Goal: Task Accomplishment & Management: Use online tool/utility

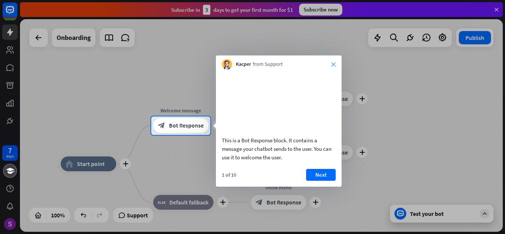
click at [334, 64] on icon "close" at bounding box center [333, 64] width 4 height 4
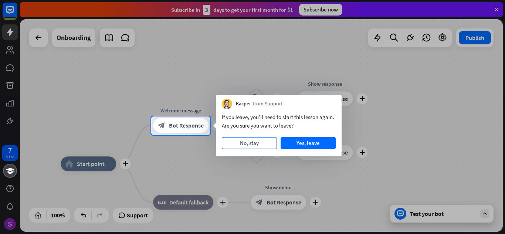
click at [264, 146] on button "No, stay" at bounding box center [249, 143] width 55 height 12
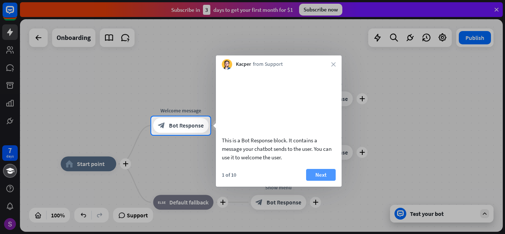
click at [320, 181] on button "Next" at bounding box center [321, 175] width 30 height 12
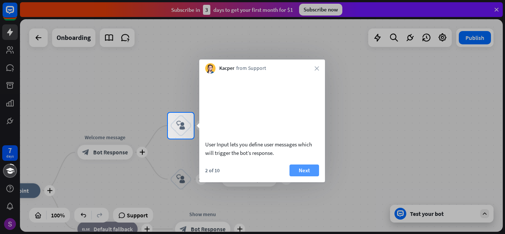
click at [306, 176] on button "Next" at bounding box center [304, 170] width 30 height 12
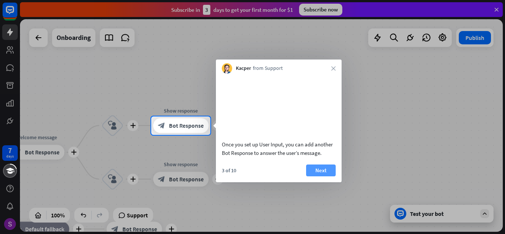
click at [315, 175] on button "Next" at bounding box center [321, 170] width 30 height 12
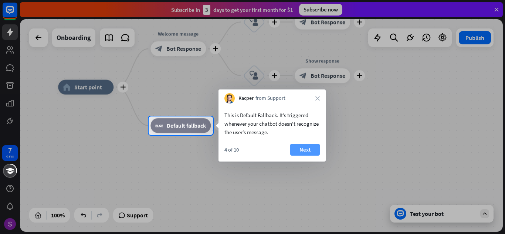
click at [311, 147] on button "Next" at bounding box center [305, 150] width 30 height 12
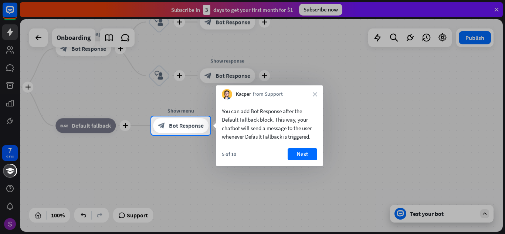
click at [312, 147] on div "You can add Bot Response after the Default Fallback block. This way, your chatb…" at bounding box center [269, 132] width 107 height 67
click at [306, 149] on button "Next" at bounding box center [303, 154] width 30 height 12
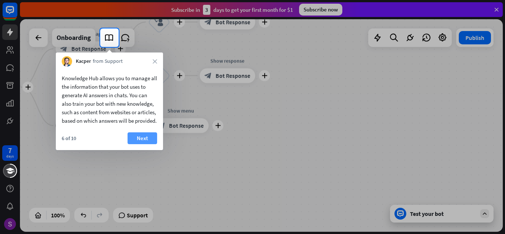
click at [143, 144] on button "Next" at bounding box center [142, 138] width 30 height 12
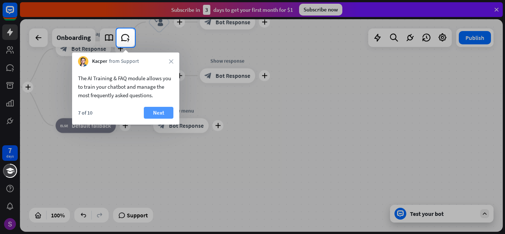
click at [156, 111] on button "Next" at bounding box center [159, 113] width 30 height 12
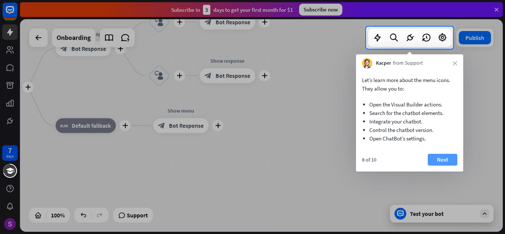
click at [450, 159] on button "Next" at bounding box center [443, 160] width 30 height 12
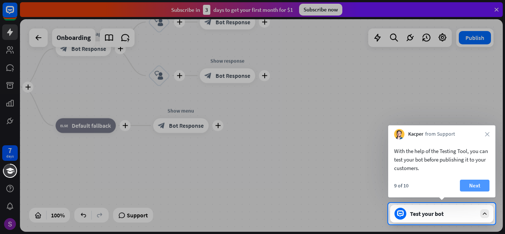
click at [481, 185] on button "Next" at bounding box center [475, 186] width 30 height 12
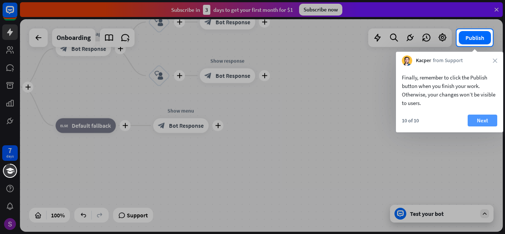
click at [488, 124] on button "Next" at bounding box center [482, 121] width 30 height 12
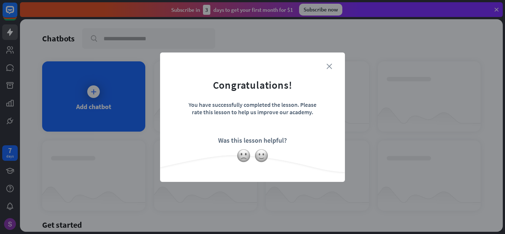
click at [329, 65] on icon "close" at bounding box center [329, 67] width 6 height 6
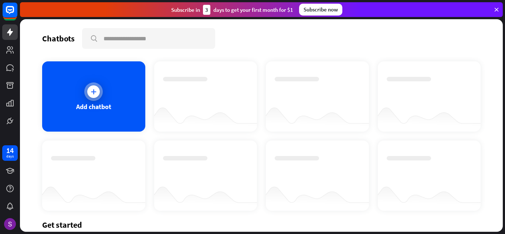
click at [85, 105] on div "Add chatbot" at bounding box center [93, 106] width 35 height 8
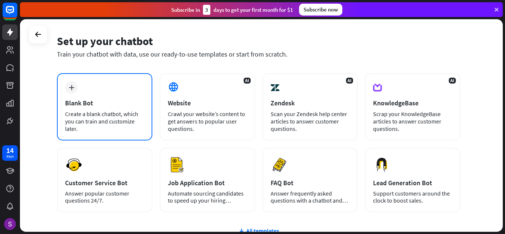
scroll to position [37, 0]
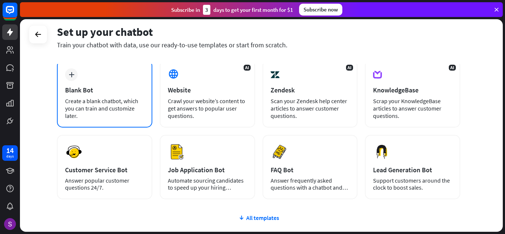
click at [120, 116] on div "Create a blank chatbot, which you can train and customize later." at bounding box center [104, 108] width 79 height 22
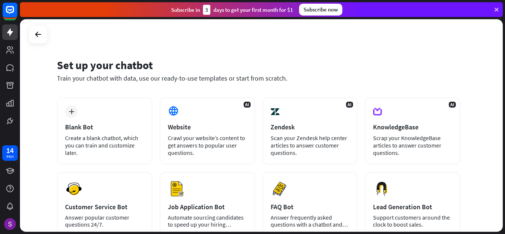
scroll to position [37, 0]
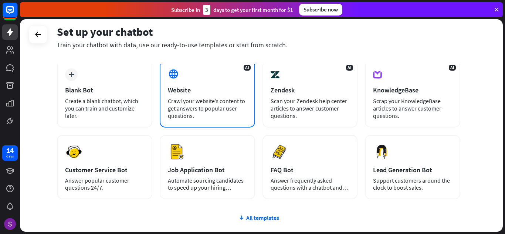
click at [205, 101] on div "Crawl your website’s content to get answers to popular user questions." at bounding box center [207, 108] width 79 height 22
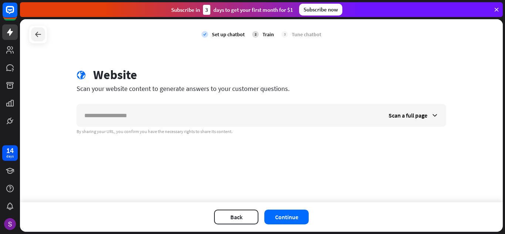
click at [37, 32] on icon at bounding box center [38, 34] width 9 height 9
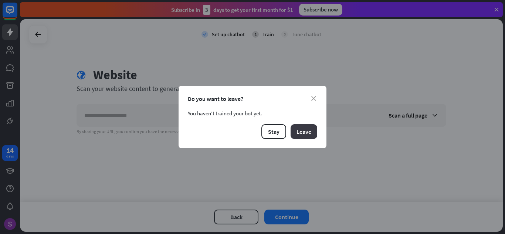
click at [302, 132] on button "Leave" at bounding box center [303, 131] width 27 height 15
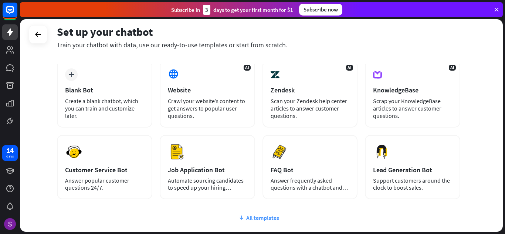
click at [273, 220] on div "All templates" at bounding box center [258, 217] width 403 height 7
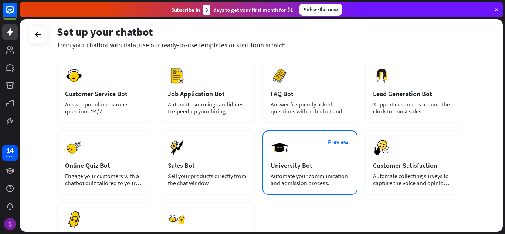
scroll to position [148, 0]
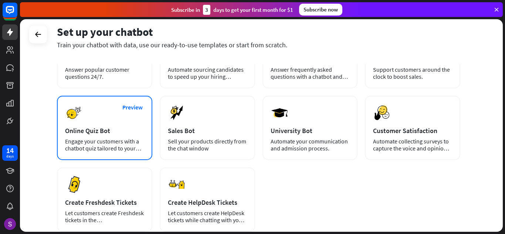
click at [71, 113] on img at bounding box center [74, 113] width 18 height 18
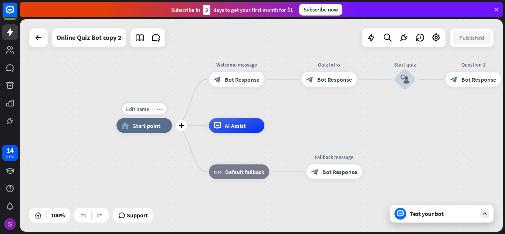
click at [138, 119] on div "home_2 Start point" at bounding box center [143, 125] width 55 height 15
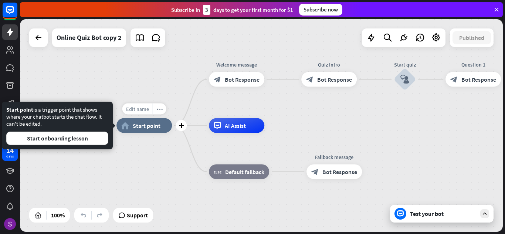
click at [142, 110] on span "Edit name" at bounding box center [137, 109] width 23 height 7
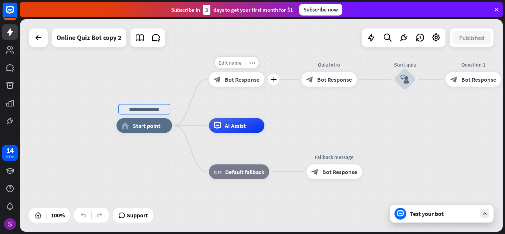
click at [234, 64] on span "Edit name" at bounding box center [229, 62] width 23 height 7
type input "*"
type input "**********"
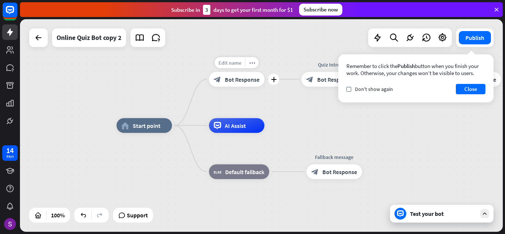
click at [237, 59] on span "Edit name" at bounding box center [229, 62] width 23 height 7
type input "**********"
click at [256, 94] on div "**********" at bounding box center [261, 125] width 483 height 212
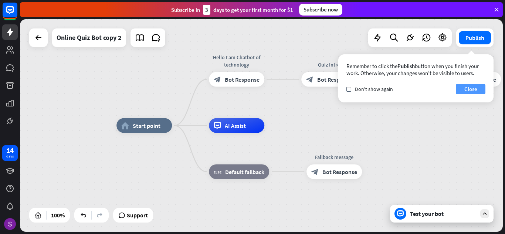
click at [475, 89] on button "Close" at bounding box center [471, 89] width 30 height 10
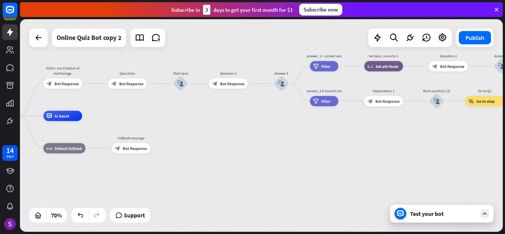
drag, startPoint x: 476, startPoint y: 122, endPoint x: 237, endPoint y: 111, distance: 239.0
click at [237, 111] on div "home_2 Start point Hello I am Chatbot of technology block_bot_response Bot Resp…" at bounding box center [261, 125] width 483 height 212
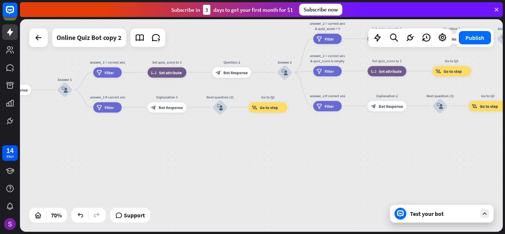
drag, startPoint x: 418, startPoint y: 153, endPoint x: 198, endPoint y: 159, distance: 220.3
click at [200, 159] on div "home_2 Start point Hello I am Chatbot of technology block_bot_response Bot Resp…" at bounding box center [261, 125] width 483 height 212
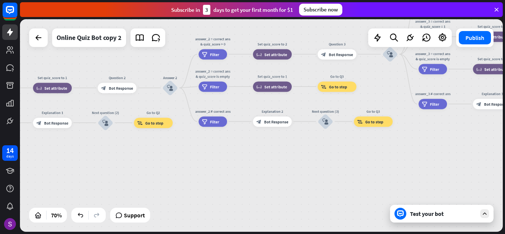
drag, startPoint x: 299, startPoint y: 144, endPoint x: 215, endPoint y: 148, distance: 84.0
click at [201, 153] on div "home_2 Start point Hello I am Chatbot of technology block_bot_response Bot Resp…" at bounding box center [261, 125] width 483 height 212
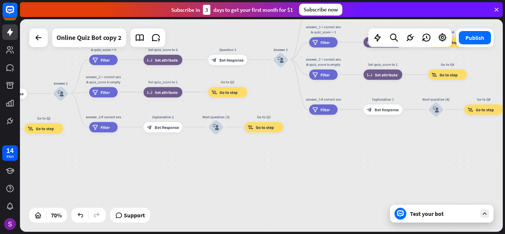
drag, startPoint x: 378, startPoint y: 161, endPoint x: 166, endPoint y: 159, distance: 212.5
click at [166, 159] on div "home_2 Start point Hello I am Chatbot of technology block_bot_response Bot Resp…" at bounding box center [261, 125] width 483 height 212
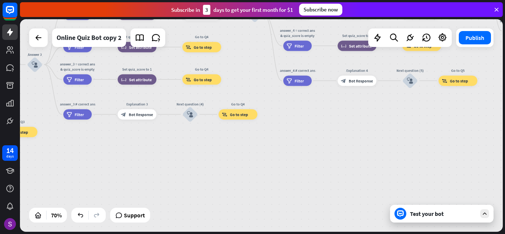
drag, startPoint x: 410, startPoint y: 169, endPoint x: 275, endPoint y: 178, distance: 136.0
click at [275, 178] on div "home_2 Start point Hello I am Chatbot of technology block_bot_response Bot Resp…" at bounding box center [261, 125] width 483 height 212
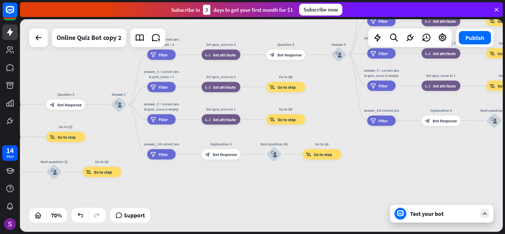
drag, startPoint x: 416, startPoint y: 141, endPoint x: 504, endPoint y: 181, distance: 96.9
click at [504, 181] on div "home_2 Start point Hello I am Chatbot of technology block_bot_response Bot Resp…" at bounding box center [262, 126] width 485 height 215
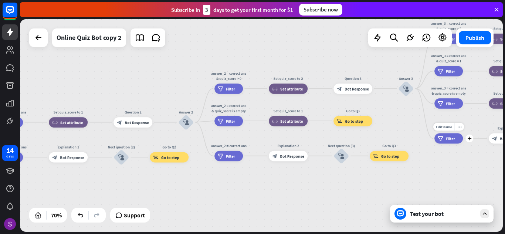
drag, startPoint x: 158, startPoint y: 167, endPoint x: 458, endPoint y: 145, distance: 300.9
click at [458, 143] on div "Edit name more_horiz plus answer_3 ≠ correct ans filter Filter" at bounding box center [448, 138] width 28 height 10
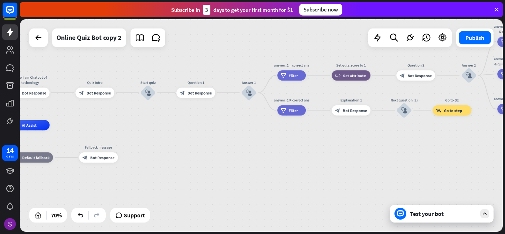
drag, startPoint x: 303, startPoint y: 167, endPoint x: 433, endPoint y: 153, distance: 130.4
click at [465, 143] on div "home_2 Start point Hello I am Chatbot of technology block_bot_response Bot Resp…" at bounding box center [261, 125] width 483 height 212
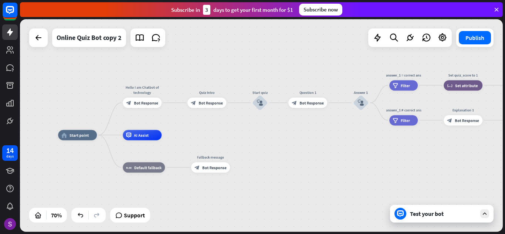
drag, startPoint x: 195, startPoint y: 154, endPoint x: 306, endPoint y: 163, distance: 110.9
click at [306, 163] on div "home_2 Start point Hello I am Chatbot of technology block_bot_response Bot Resp…" at bounding box center [227, 209] width 338 height 149
click at [209, 89] on span "Edit name" at bounding box center [201, 90] width 16 height 5
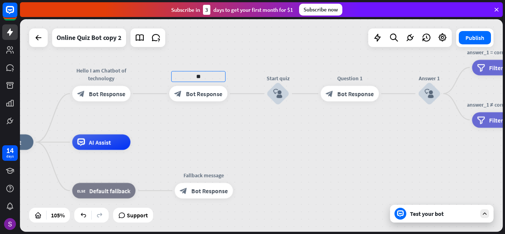
type input "*"
type input "**********"
click at [199, 79] on span "Edit name" at bounding box center [191, 76] width 24 height 7
click at [190, 76] on input "**********" at bounding box center [198, 76] width 54 height 11
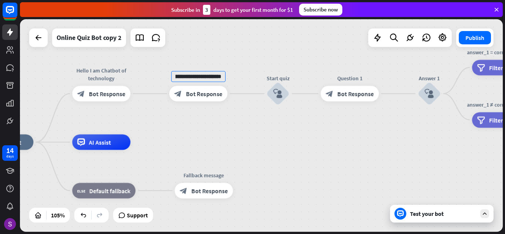
type input "**********"
click at [286, 160] on div "**********" at bounding box center [261, 125] width 483 height 212
click at [343, 76] on span "Edit name" at bounding box center [342, 76] width 24 height 7
type input "*"
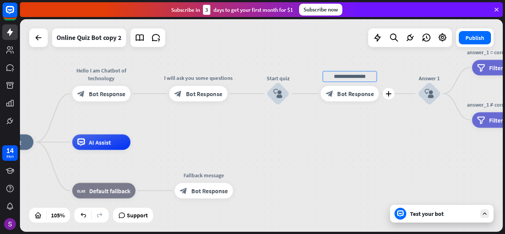
type input "*"
type input "**********"
click at [350, 118] on div "**********" at bounding box center [261, 125] width 483 height 212
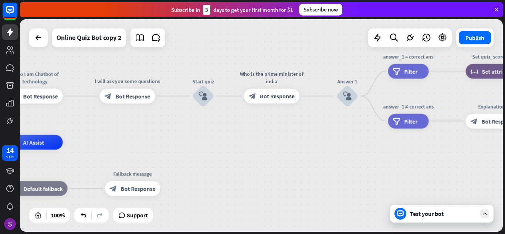
drag, startPoint x: 415, startPoint y: 147, endPoint x: 297, endPoint y: 146, distance: 118.3
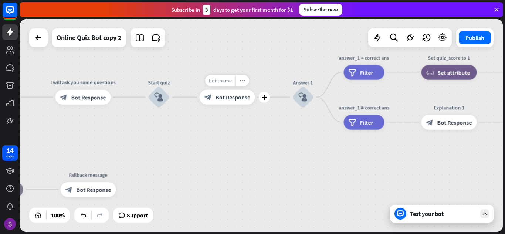
click at [230, 79] on span "Edit name" at bounding box center [220, 80] width 23 height 7
type input "*"
click at [211, 144] on div "home_2 Start point Hello I am Chatbot of technology block_bot_response Bot Resp…" at bounding box center [261, 125] width 483 height 212
click at [229, 81] on span "Edit name" at bounding box center [219, 80] width 23 height 7
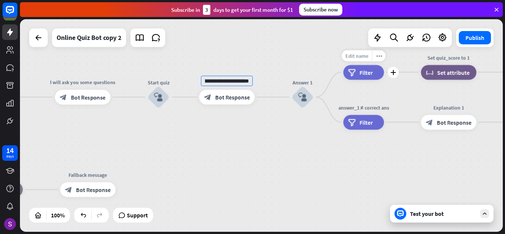
type input "**********"
click at [358, 56] on div "**********" at bounding box center [261, 125] width 483 height 212
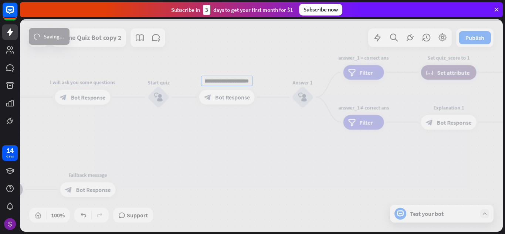
scroll to position [0, 0]
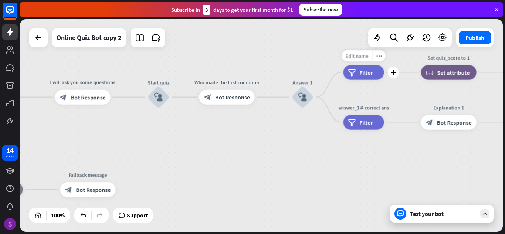
click at [357, 56] on span "Edit name" at bounding box center [356, 55] width 23 height 7
type input "*"
type input "**********"
click at [367, 108] on div "**********" at bounding box center [261, 125] width 483 height 212
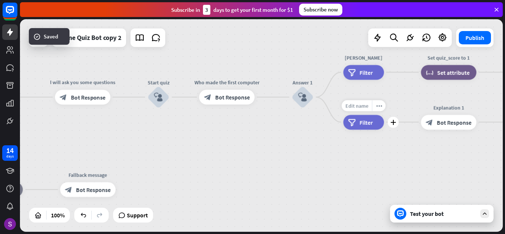
click at [364, 101] on div "Edit name" at bounding box center [356, 105] width 30 height 11
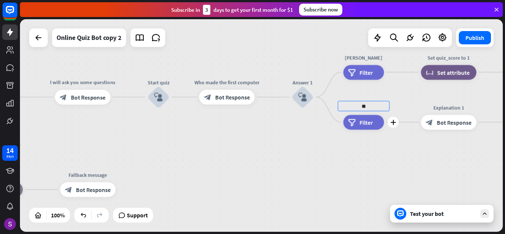
type input "*"
type input "**********"
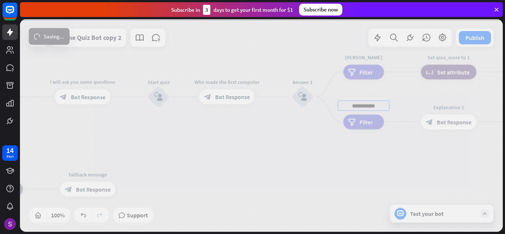
click at [389, 174] on div "home_2 Start point Hello I am Chatbot of technology block_bot_response Bot Resp…" at bounding box center [261, 125] width 483 height 212
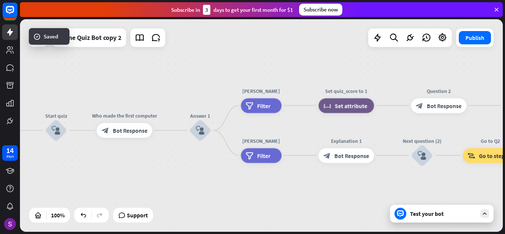
drag, startPoint x: 428, startPoint y: 155, endPoint x: 326, endPoint y: 189, distance: 107.7
click at [326, 189] on div "home_2 Start point Hello I am Chatbot of technology block_bot_response Bot Resp…" at bounding box center [261, 125] width 483 height 212
click at [257, 105] on span "Filter" at bounding box center [263, 105] width 13 height 7
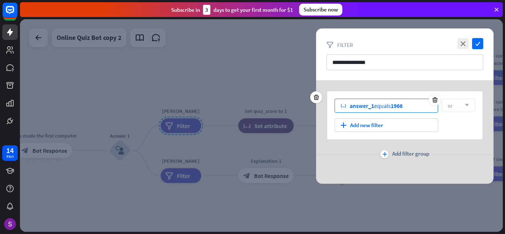
click at [418, 108] on div "variable answer_1 equals 1966" at bounding box center [385, 106] width 103 height 14
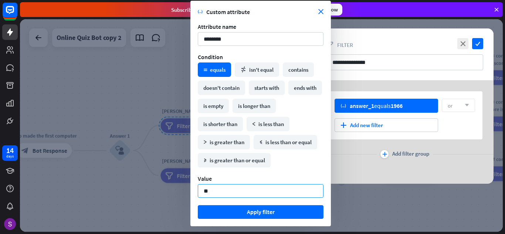
type input "*"
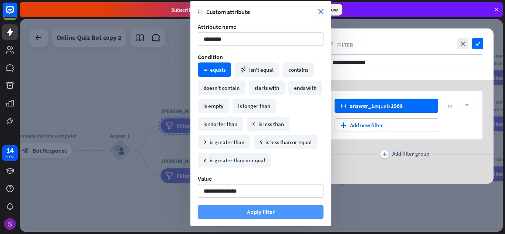
type input "**********"
click at [265, 212] on button "Apply filter" at bounding box center [261, 212] width 126 height 14
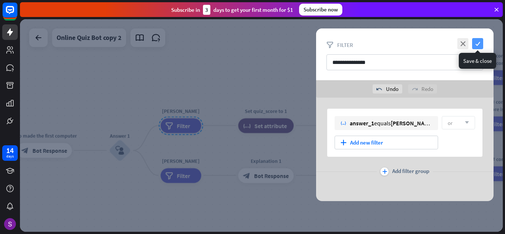
click at [479, 41] on icon "check" at bounding box center [477, 43] width 11 height 11
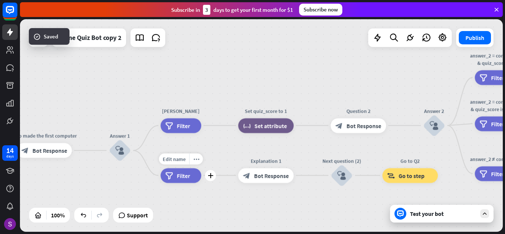
click at [186, 177] on span "Filter" at bounding box center [183, 175] width 13 height 7
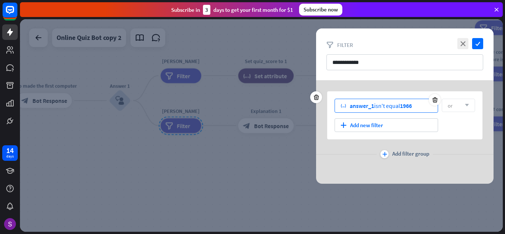
click at [410, 104] on span "1966" at bounding box center [406, 105] width 12 height 7
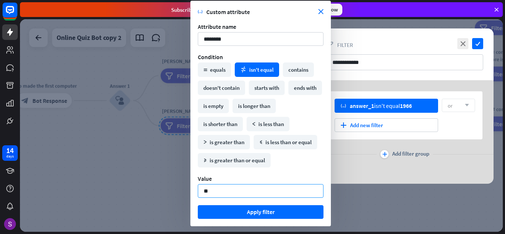
type input "*"
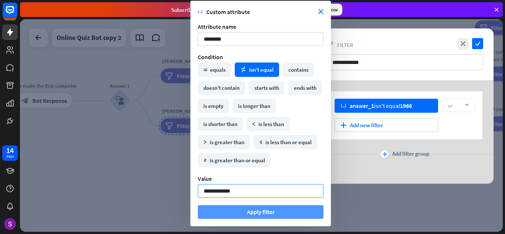
type input "**********"
click at [223, 211] on button "Apply filter" at bounding box center [261, 212] width 126 height 14
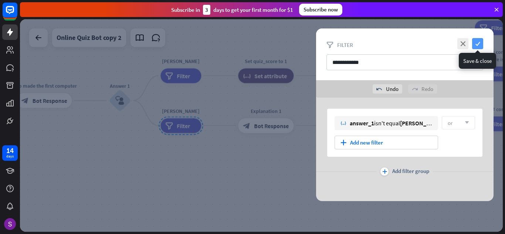
click at [476, 39] on icon "check" at bounding box center [477, 43] width 11 height 11
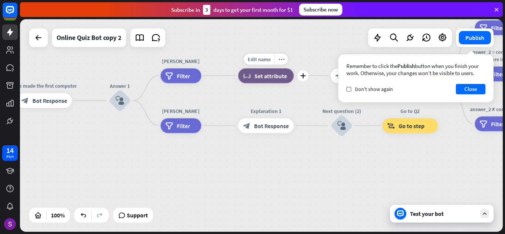
click at [252, 83] on div "Edit name more_horiz plus Set quiz_score to 1 block_set_attribute Set attribute" at bounding box center [265, 75] width 55 height 15
click at [267, 73] on span "Set attribute" at bounding box center [270, 75] width 33 height 7
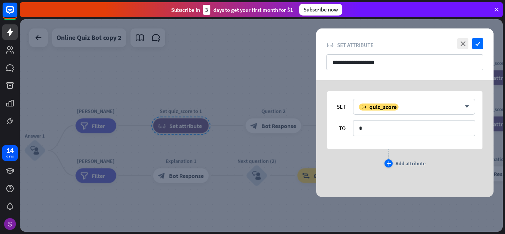
click at [411, 166] on div "Add attribute" at bounding box center [410, 163] width 30 height 7
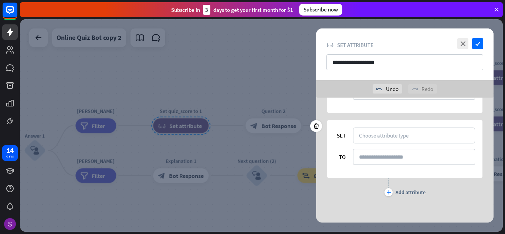
scroll to position [57, 0]
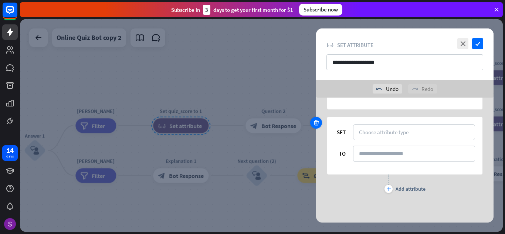
click at [317, 118] on div at bounding box center [316, 123] width 12 height 12
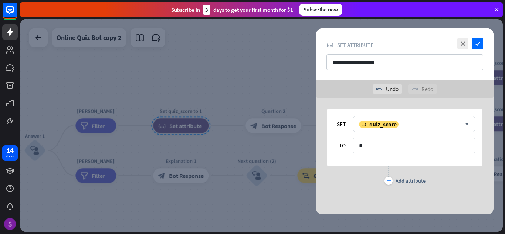
scroll to position [0, 0]
click at [474, 47] on icon "check" at bounding box center [477, 43] width 11 height 11
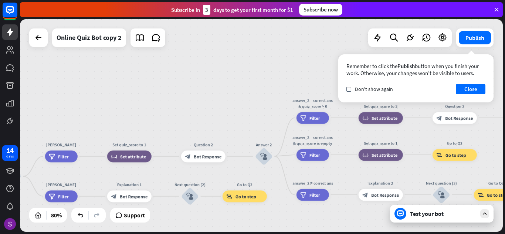
drag, startPoint x: 347, startPoint y: 192, endPoint x: 274, endPoint y: 221, distance: 78.6
click at [274, 221] on div "home_2 Start point Hello I am Chatbot of technology block_bot_response Bot Resp…" at bounding box center [261, 125] width 483 height 212
click at [195, 141] on span "Edit name" at bounding box center [197, 142] width 18 height 5
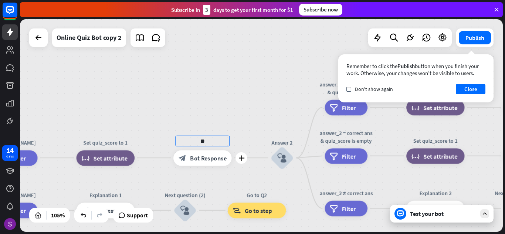
type input "*"
type input "**********"
click at [246, 128] on div "**********" at bounding box center [261, 125] width 483 height 212
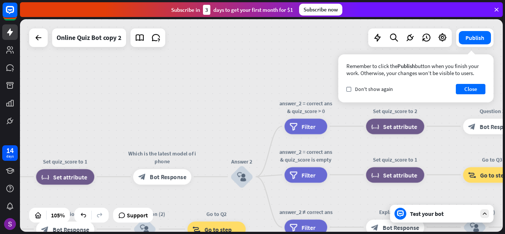
drag, startPoint x: 266, startPoint y: 92, endPoint x: 226, endPoint y: 110, distance: 44.5
click at [226, 110] on div "home_2 Start point Hello I am Chatbot of technology block_bot_response Bot Resp…" at bounding box center [261, 125] width 483 height 212
click at [299, 107] on span "Edit name" at bounding box center [298, 108] width 24 height 7
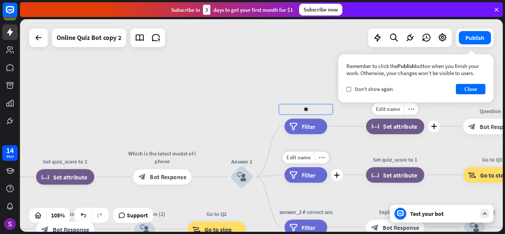
type input "*"
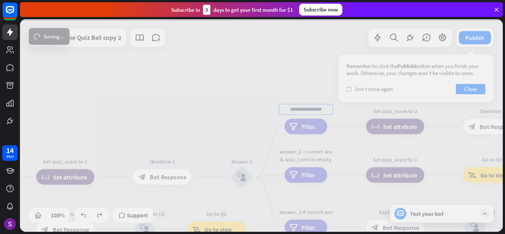
click at [325, 86] on div "home_2 Start point Hello I am Chatbot of technology block_bot_response Bot Resp…" at bounding box center [261, 125] width 483 height 212
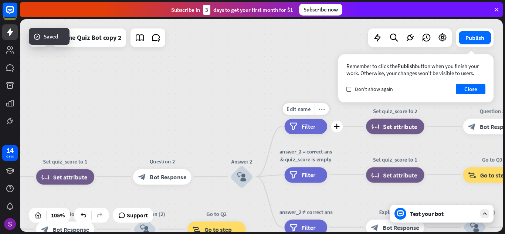
click at [300, 123] on div "filter Filter" at bounding box center [306, 127] width 43 height 16
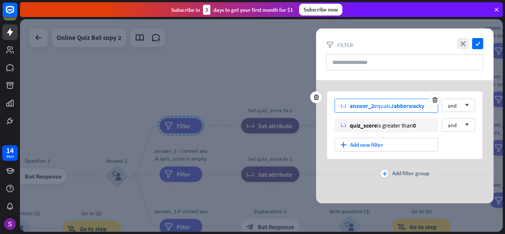
click at [354, 105] on span "answer_2" at bounding box center [362, 105] width 24 height 7
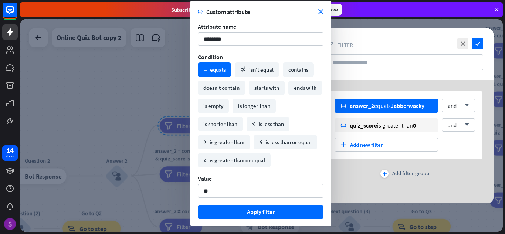
type input "*"
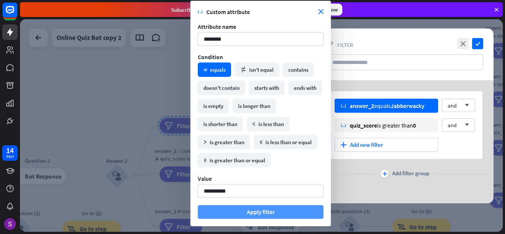
type input "**********"
click at [271, 211] on button "Apply filter" at bounding box center [261, 212] width 126 height 14
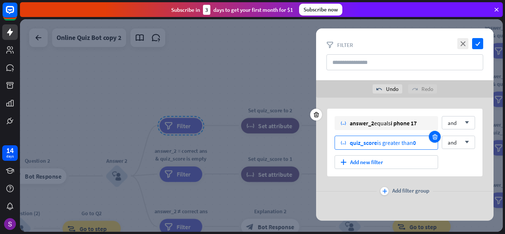
click at [435, 137] on icon at bounding box center [434, 136] width 7 height 7
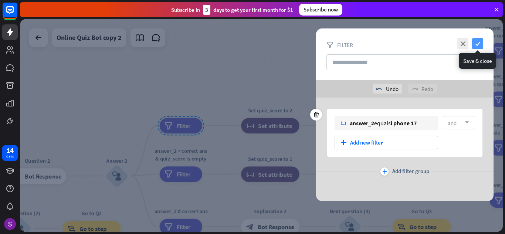
click at [480, 40] on icon "check" at bounding box center [477, 43] width 11 height 11
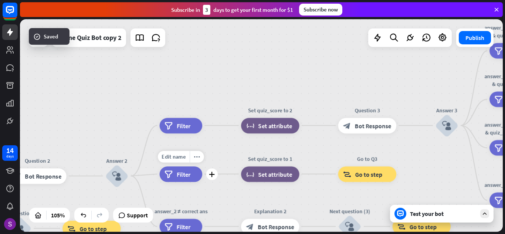
click at [167, 172] on icon "filter" at bounding box center [168, 174] width 8 height 8
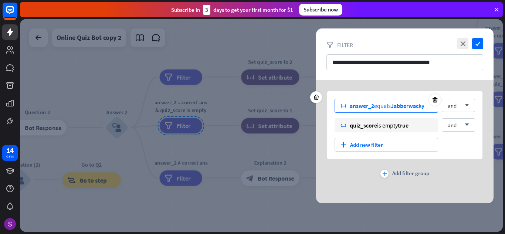
click at [350, 100] on div "variable answer_2 equals Jabberwacky" at bounding box center [385, 106] width 103 height 14
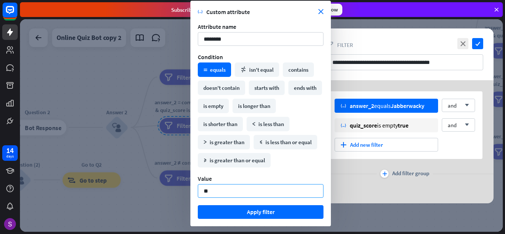
type input "*"
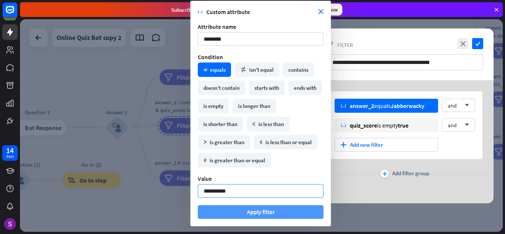
type input "**********"
click at [248, 214] on button "Apply filter" at bounding box center [261, 212] width 126 height 14
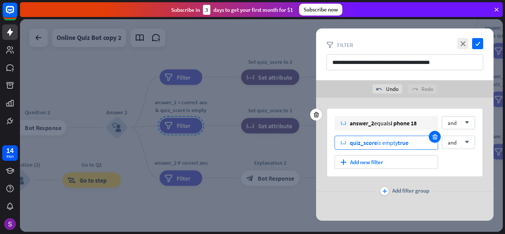
click at [436, 135] on icon at bounding box center [434, 136] width 7 height 7
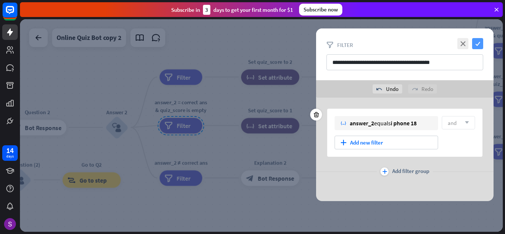
click at [479, 45] on icon "check" at bounding box center [477, 43] width 11 height 11
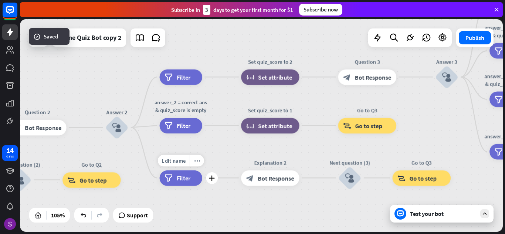
click at [178, 177] on span "Filter" at bounding box center [184, 178] width 14 height 8
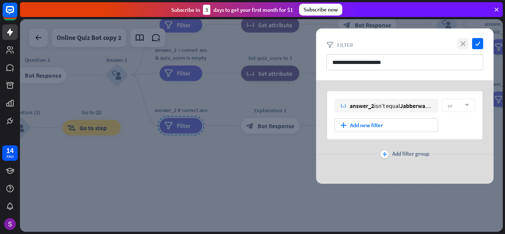
click at [463, 42] on icon "close" at bounding box center [462, 43] width 11 height 11
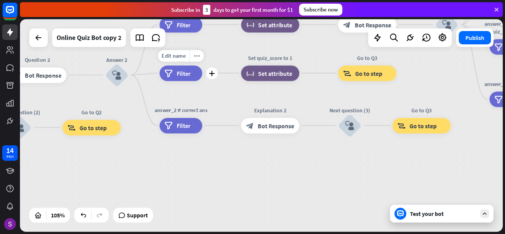
click at [178, 73] on span "Filter" at bounding box center [184, 73] width 14 height 8
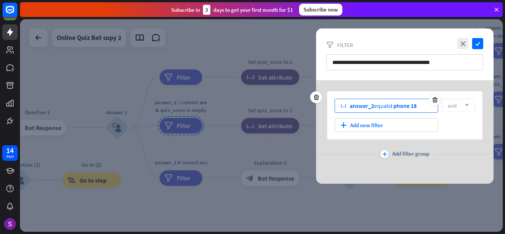
click at [375, 105] on div "answer_2 equals i phone 18" at bounding box center [383, 105] width 67 height 7
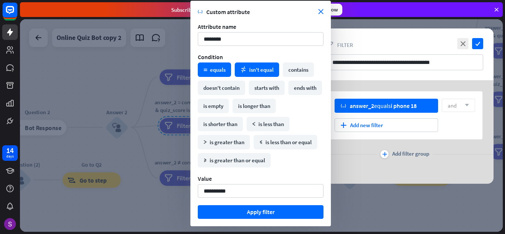
click at [259, 73] on div "math_not_equal isn't equal" at bounding box center [257, 69] width 44 height 14
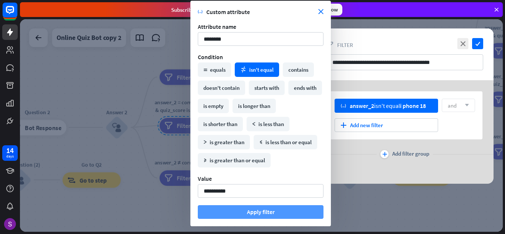
click at [286, 214] on button "Apply filter" at bounding box center [261, 212] width 126 height 14
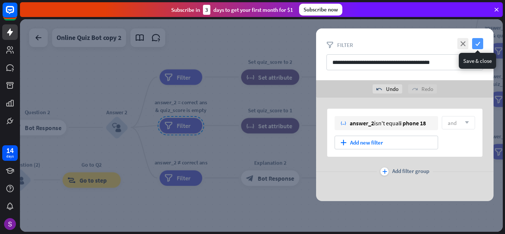
click at [479, 43] on icon "check" at bounding box center [477, 43] width 11 height 11
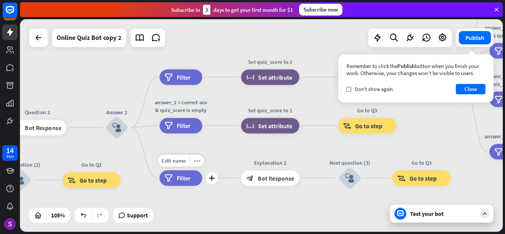
click at [186, 178] on span "Filter" at bounding box center [184, 178] width 14 height 8
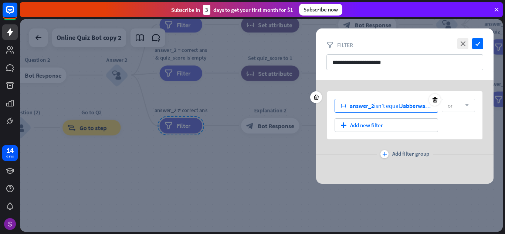
click at [389, 103] on div "answer_2 isn't equal Jabberwacky" at bounding box center [391, 105] width 82 height 7
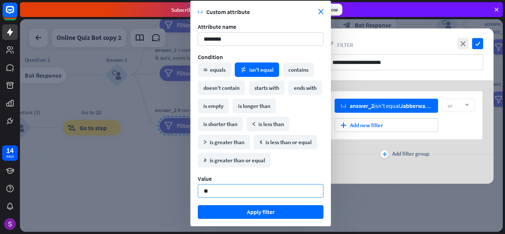
type input "*"
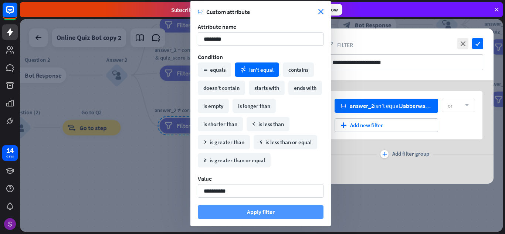
type input "**********"
click at [228, 210] on button "Apply filter" at bounding box center [261, 212] width 126 height 14
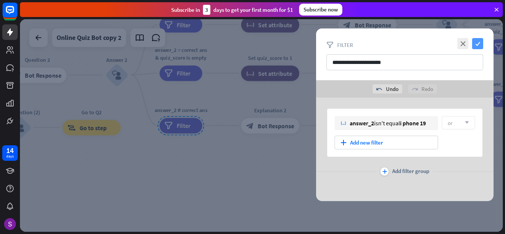
click at [478, 42] on icon "check" at bounding box center [477, 43] width 11 height 11
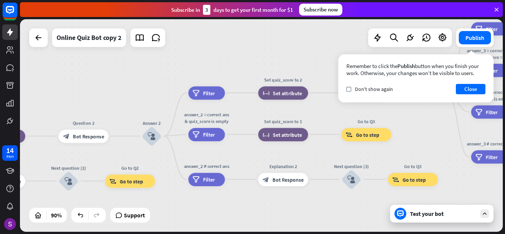
drag, startPoint x: 331, startPoint y: 179, endPoint x: 332, endPoint y: 203, distance: 24.4
click at [332, 203] on div "home_2 Start point Hello I am Chatbot of technology block_bot_response Bot Resp…" at bounding box center [261, 125] width 483 height 212
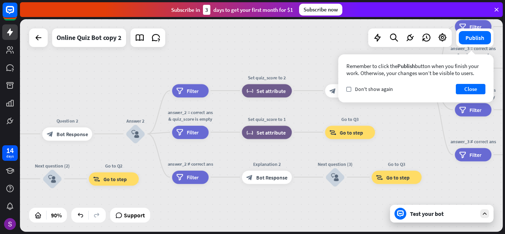
drag, startPoint x: 332, startPoint y: 203, endPoint x: 305, endPoint y: 201, distance: 26.7
click at [305, 201] on div "home_2 Start point Hello I am Chatbot of technology block_bot_response Bot Resp…" at bounding box center [261, 125] width 483 height 212
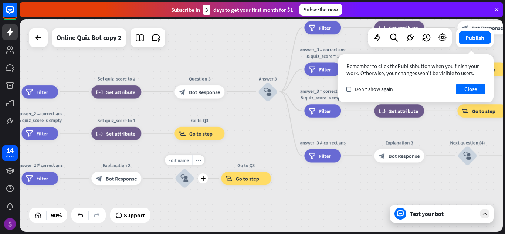
drag, startPoint x: 308, startPoint y: 199, endPoint x: 168, endPoint y: 200, distance: 140.1
click at [174, 188] on div "Edit name more_horiz plus block_user_input" at bounding box center [184, 178] width 20 height 20
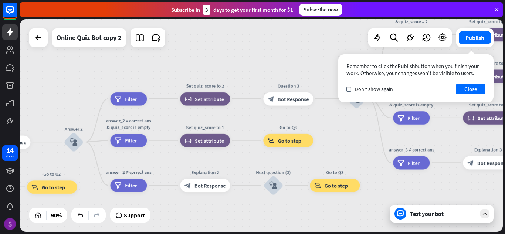
drag, startPoint x: 180, startPoint y: 205, endPoint x: 269, endPoint y: 212, distance: 89.0
click at [269, 212] on div "home_2 Start point Hello I am Chatbot of technology block_bot_response Bot Resp…" at bounding box center [261, 125] width 483 height 212
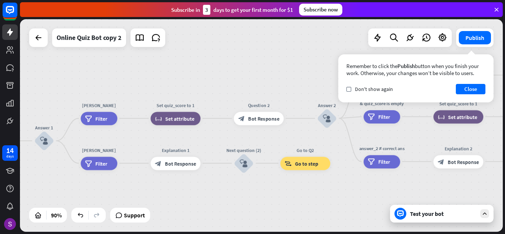
drag, startPoint x: 251, startPoint y: 224, endPoint x: 504, endPoint y: 201, distance: 254.2
click at [504, 201] on div "home_2 Start point Hello I am Chatbot of technology block_bot_response Bot Resp…" at bounding box center [262, 126] width 485 height 215
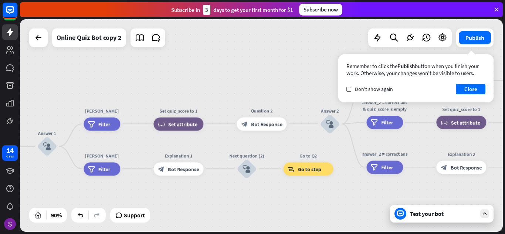
drag, startPoint x: 178, startPoint y: 194, endPoint x: 131, endPoint y: 181, distance: 49.1
click at [201, 199] on div "home_2 Start point Hello I am Chatbot of technology block_bot_response Bot Resp…" at bounding box center [261, 125] width 483 height 212
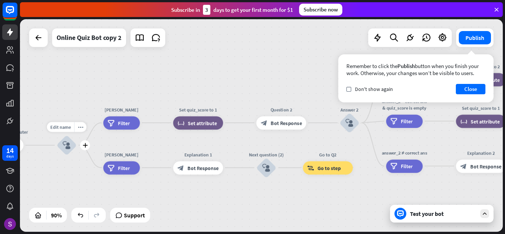
click at [66, 140] on div "block_user_input" at bounding box center [67, 145] width 20 height 20
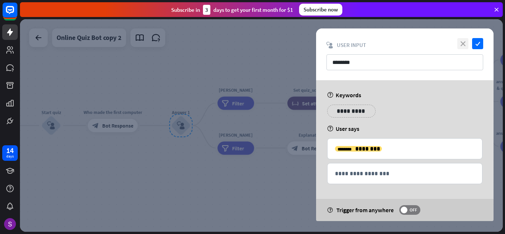
click at [461, 45] on icon "close" at bounding box center [462, 43] width 11 height 11
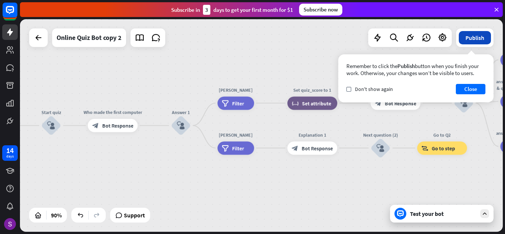
click at [474, 37] on button "Publish" at bounding box center [475, 37] width 32 height 13
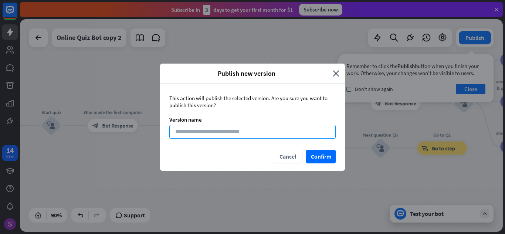
click at [246, 132] on input at bounding box center [252, 132] width 166 height 14
click at [312, 153] on button "Confirm" at bounding box center [321, 157] width 30 height 14
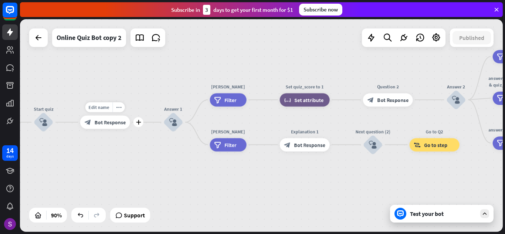
click at [116, 124] on span "Bot Response" at bounding box center [109, 122] width 31 height 7
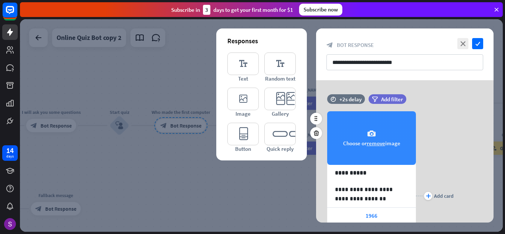
scroll to position [37, 0]
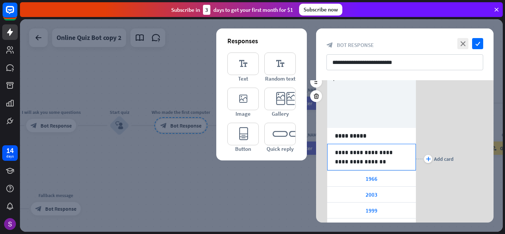
click at [378, 163] on p "**********" at bounding box center [371, 157] width 73 height 18
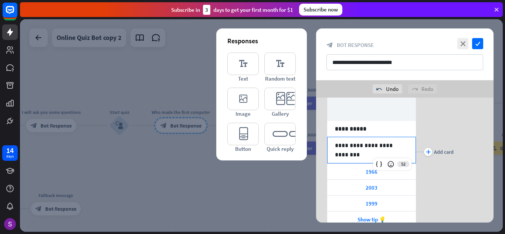
scroll to position [74, 0]
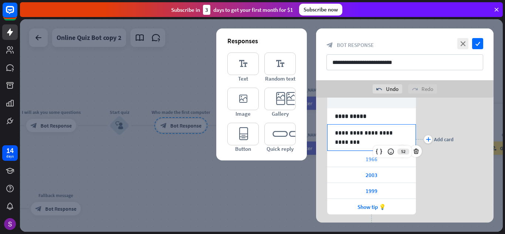
click at [341, 158] on div "1966" at bounding box center [371, 159] width 89 height 16
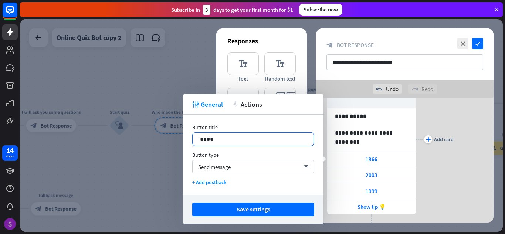
click at [266, 141] on p "****" at bounding box center [253, 139] width 106 height 9
drag, startPoint x: 266, startPoint y: 141, endPoint x: 198, endPoint y: 135, distance: 68.2
click at [198, 135] on div "****" at bounding box center [253, 139] width 121 height 13
click at [434, 169] on div "plus Add card" at bounding box center [435, 139] width 38 height 191
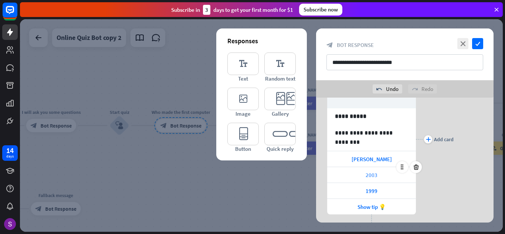
click at [384, 174] on div "2003" at bounding box center [371, 175] width 89 height 16
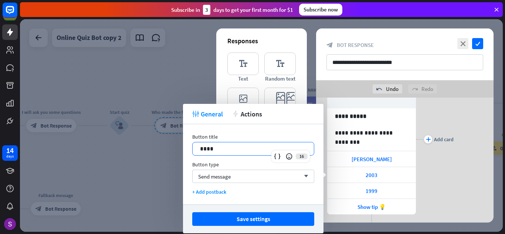
drag, startPoint x: 228, startPoint y: 146, endPoint x: 145, endPoint y: 151, distance: 83.7
click at [145, 151] on body "14 days close Product Help First steps Get started with ChatBot Help Center Fol…" at bounding box center [252, 117] width 505 height 234
drag, startPoint x: 238, startPoint y: 146, endPoint x: 197, endPoint y: 140, distance: 41.4
click at [197, 140] on div "Button title 16 ****" at bounding box center [253, 144] width 122 height 22
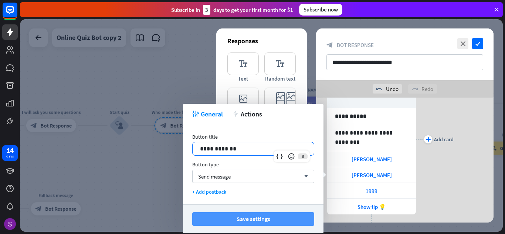
click at [299, 220] on button "Save settings" at bounding box center [253, 219] width 122 height 14
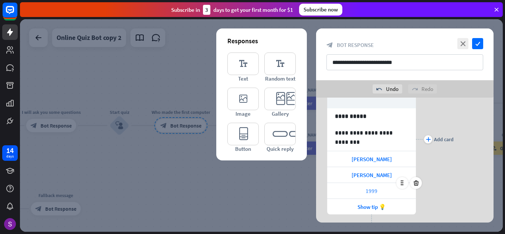
click at [380, 190] on div "1999" at bounding box center [371, 191] width 89 height 16
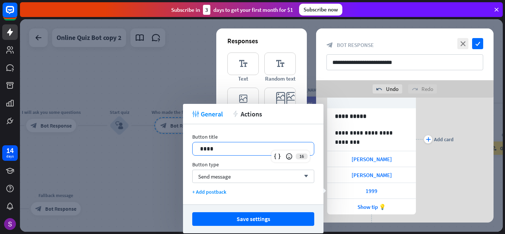
drag, startPoint x: 221, startPoint y: 153, endPoint x: 160, endPoint y: 150, distance: 60.3
click at [160, 150] on body "14 days close Product Help First steps Get started with ChatBot Help Center Fol…" at bounding box center [252, 117] width 505 height 234
drag, startPoint x: 212, startPoint y: 146, endPoint x: 190, endPoint y: 144, distance: 22.3
click at [190, 144] on div "Button title 16 **** Button type Send message arrow_down + Add postback" at bounding box center [253, 164] width 140 height 80
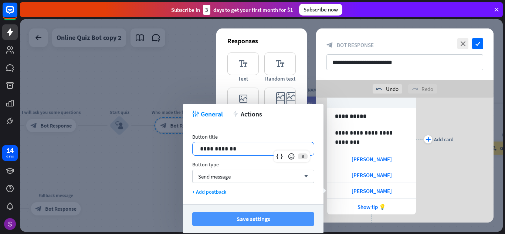
click at [263, 221] on button "Save settings" at bounding box center [253, 219] width 122 height 14
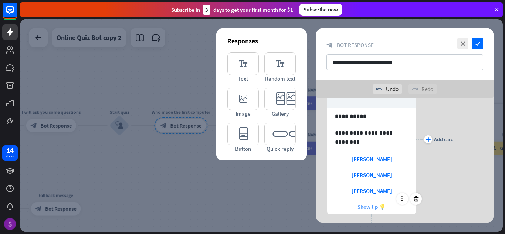
click at [368, 206] on span "Show tip 💡" at bounding box center [371, 206] width 28 height 7
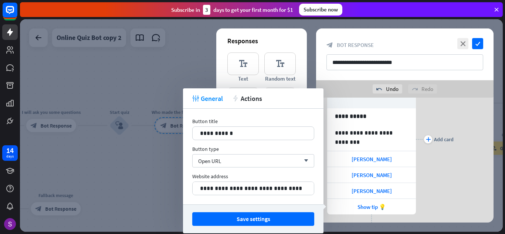
click at [445, 152] on div "plus Add card" at bounding box center [435, 139] width 38 height 191
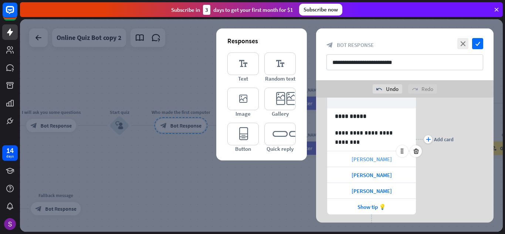
click at [363, 160] on span "[PERSON_NAME]" at bounding box center [371, 159] width 40 height 7
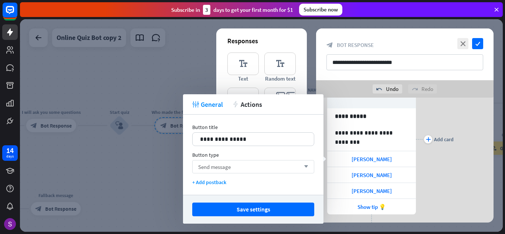
click at [283, 167] on div "Send message arrow_down" at bounding box center [253, 166] width 122 height 13
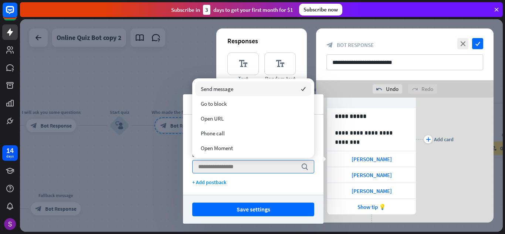
click at [271, 188] on div "**********" at bounding box center [253, 155] width 140 height 80
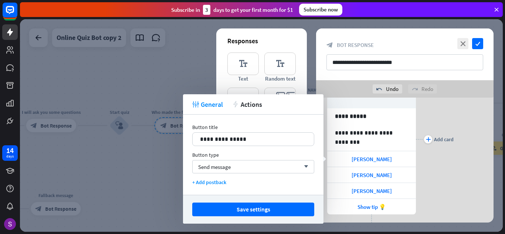
click at [135, 162] on div at bounding box center [261, 125] width 483 height 212
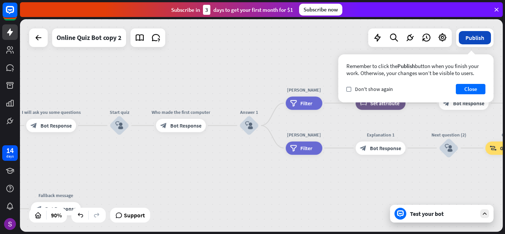
click at [482, 40] on button "Publish" at bounding box center [475, 37] width 32 height 13
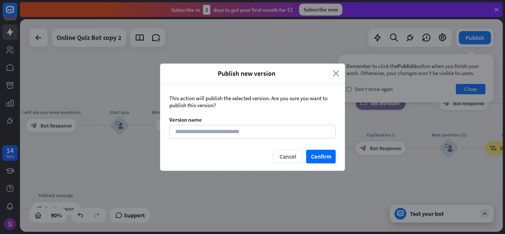
click at [338, 71] on icon "close" at bounding box center [336, 73] width 7 height 8
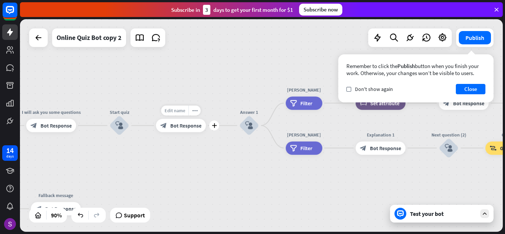
click at [169, 109] on span "Edit name" at bounding box center [174, 111] width 21 height 6
type input "*"
type input "**********"
click at [225, 94] on div "**********" at bounding box center [261, 125] width 483 height 212
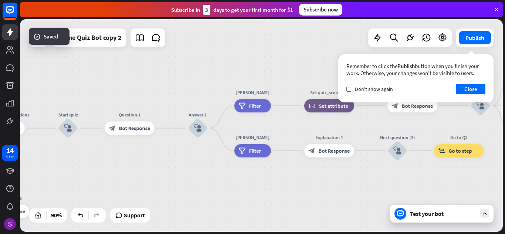
drag, startPoint x: 254, startPoint y: 166, endPoint x: 202, endPoint y: 169, distance: 52.2
click at [201, 169] on div "home_2 Start point Hello I am Chatbot of technology block_bot_response Bot Resp…" at bounding box center [261, 125] width 483 height 212
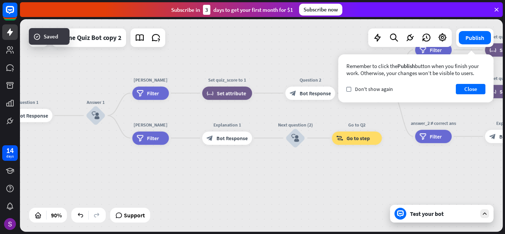
drag, startPoint x: 188, startPoint y: 160, endPoint x: 108, endPoint y: 154, distance: 80.1
click at [108, 154] on div "home_2 Start point Hello I am Chatbot of technology block_bot_response Bot Resp…" at bounding box center [261, 125] width 483 height 212
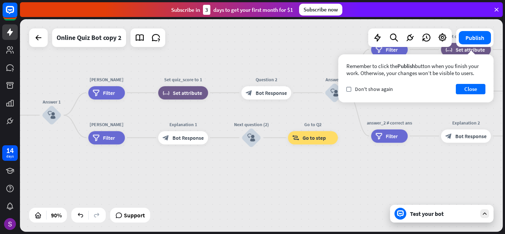
drag, startPoint x: 275, startPoint y: 197, endPoint x: 232, endPoint y: 197, distance: 42.5
click at [232, 197] on div "home_2 Start point Hello I am Chatbot of technology block_bot_response Bot Resp…" at bounding box center [261, 125] width 483 height 212
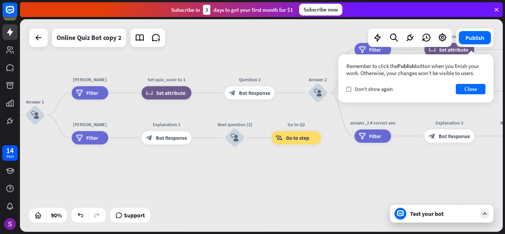
drag, startPoint x: 278, startPoint y: 191, endPoint x: 230, endPoint y: 190, distance: 47.3
click at [235, 191] on div "home_2 Start point Hello I am Chatbot of technology block_bot_response Bot Resp…" at bounding box center [261, 125] width 483 height 212
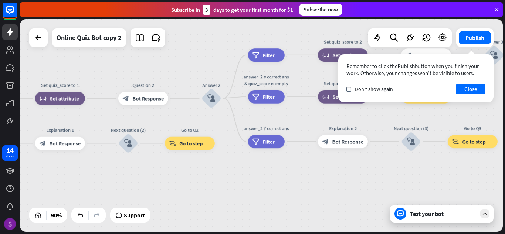
drag, startPoint x: 256, startPoint y: 173, endPoint x: 177, endPoint y: 179, distance: 80.0
click at [177, 179] on div "home_2 Start point Hello I am Chatbot of technology block_bot_response Bot Resp…" at bounding box center [261, 125] width 483 height 212
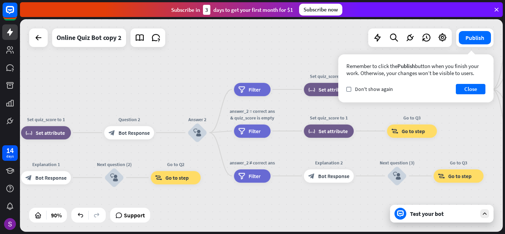
drag, startPoint x: 249, startPoint y: 166, endPoint x: 235, endPoint y: 200, distance: 37.1
click at [235, 200] on div "home_2 Start point Hello I am Chatbot of technology block_bot_response Bot Resp…" at bounding box center [261, 125] width 483 height 212
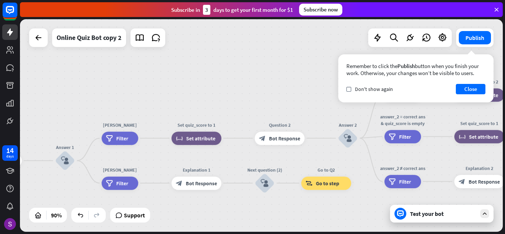
drag, startPoint x: 201, startPoint y: 200, endPoint x: 303, endPoint y: 180, distance: 103.5
click at [357, 202] on div "home_2 Start point Hello I am Chatbot of technology block_bot_response Bot Resp…" at bounding box center [261, 125] width 483 height 212
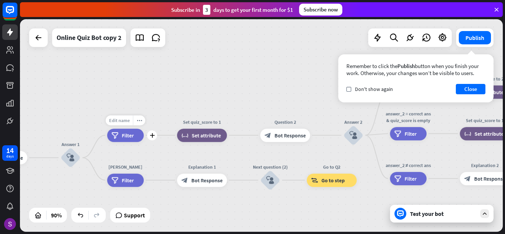
click at [128, 120] on span "Edit name" at bounding box center [119, 120] width 21 height 6
type input "*"
type input "********"
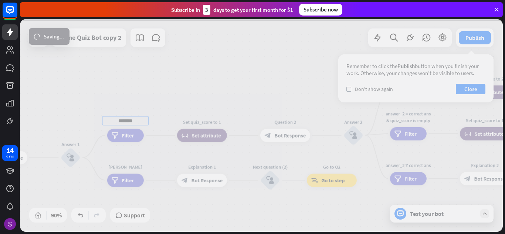
click at [162, 110] on div "home_2 Start point Hello I am Chatbot of technology block_bot_response Bot Resp…" at bounding box center [261, 125] width 483 height 212
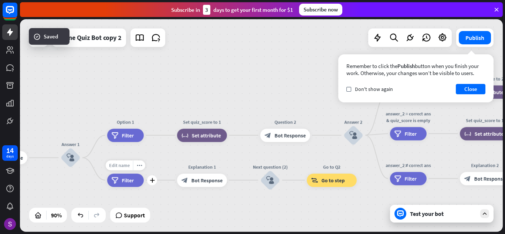
click at [116, 168] on span "Edit name" at bounding box center [119, 165] width 21 height 6
type input "*"
type input "********"
click at [167, 69] on div "home_2 Start point Hello I am Chatbot of technology block_bot_response Bot Resp…" at bounding box center [261, 125] width 483 height 212
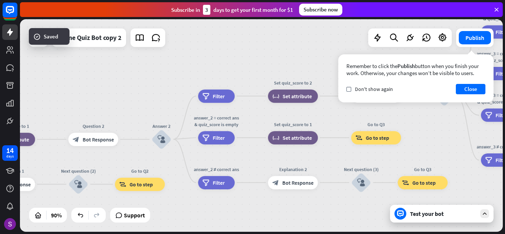
drag, startPoint x: 304, startPoint y: 72, endPoint x: 112, endPoint y: 76, distance: 192.2
click at [112, 76] on div "home_2 Start point Hello I am Chatbot of technology block_bot_response Bot Resp…" at bounding box center [261, 125] width 483 height 212
click at [211, 81] on span "Edit name" at bounding box center [210, 81] width 21 height 6
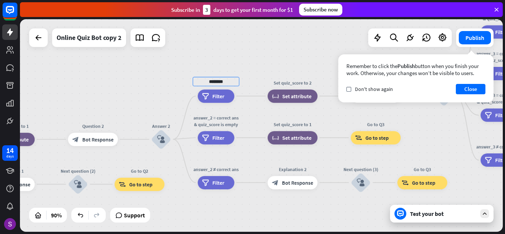
type input "********"
click at [230, 61] on div "home_2 Start point Hello I am Chatbot of technology block_bot_response Bot Resp…" at bounding box center [261, 125] width 483 height 212
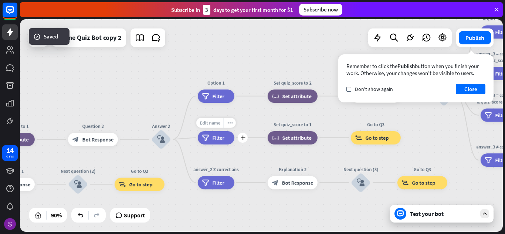
click at [213, 119] on div "Edit name" at bounding box center [209, 123] width 27 height 10
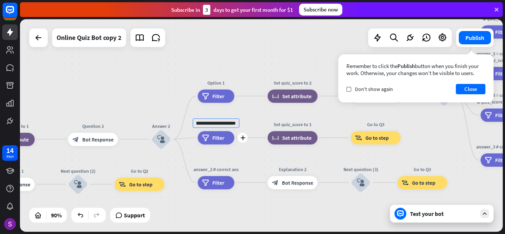
scroll to position [0, 13]
type input "********"
click at [246, 64] on div "home_2 Start point Hello I am Chatbot of technology block_bot_response Bot Resp…" at bounding box center [261, 125] width 483 height 212
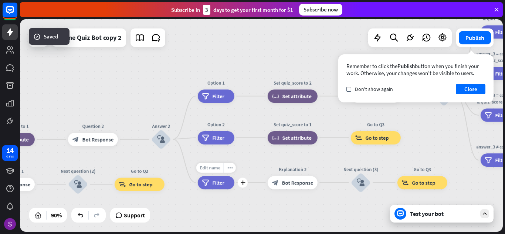
click at [217, 168] on span "Edit name" at bounding box center [210, 167] width 21 height 6
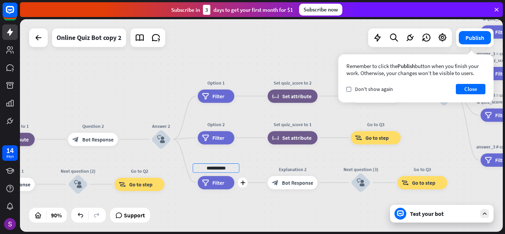
type input "********"
click at [258, 214] on div "home_2 Start point Hello I am Chatbot of technology block_bot_response Bot Resp…" at bounding box center [261, 125] width 483 height 212
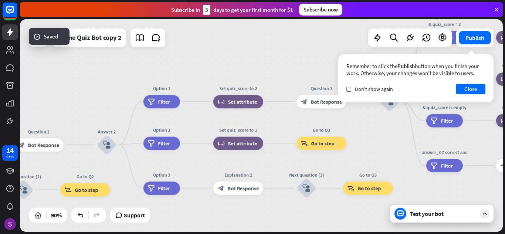
drag, startPoint x: 273, startPoint y: 208, endPoint x: 218, endPoint y: 214, distance: 55.0
click at [218, 214] on div "home_2 Start point Hello I am Chatbot of technology block_bot_response Bot Resp…" at bounding box center [261, 125] width 483 height 212
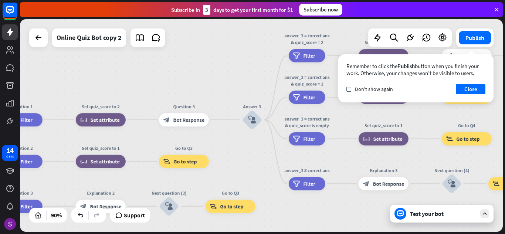
drag, startPoint x: 259, startPoint y: 211, endPoint x: 122, endPoint y: 229, distance: 138.3
click at [122, 229] on div "home_2 Start point Hello I am Chatbot of technology block_bot_response Bot Resp…" at bounding box center [261, 125] width 483 height 212
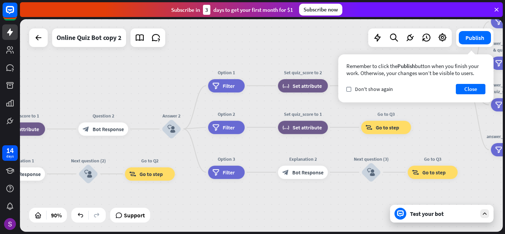
drag, startPoint x: 252, startPoint y: 156, endPoint x: 452, endPoint y: 123, distance: 203.1
click at [458, 122] on div "home_2 Start point Hello I am Chatbot of technology block_bot_response Bot Resp…" at bounding box center [261, 125] width 483 height 212
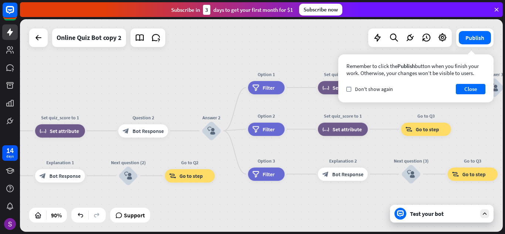
drag, startPoint x: 140, startPoint y: 85, endPoint x: 176, endPoint y: 88, distance: 35.9
click at [176, 88] on div "home_2 Start point Hello I am Chatbot of technology block_bot_response Bot Resp…" at bounding box center [261, 125] width 483 height 212
click at [135, 135] on div "block_bot_response Bot Response" at bounding box center [143, 130] width 50 height 13
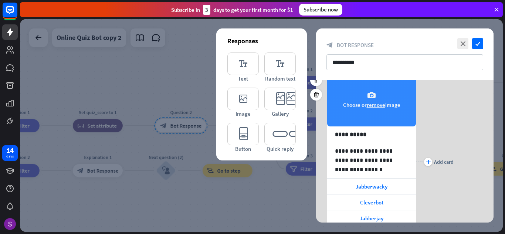
scroll to position [74, 0]
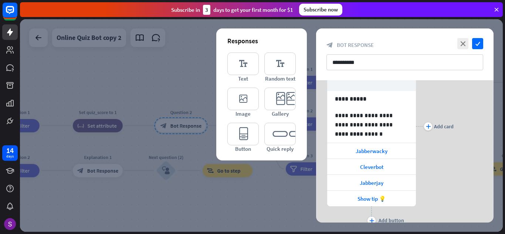
click at [263, 174] on div at bounding box center [261, 125] width 483 height 212
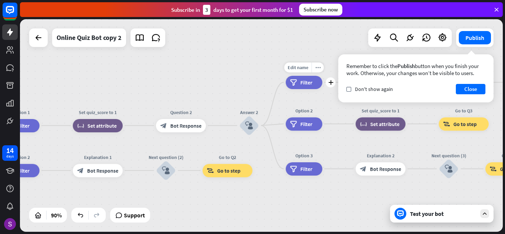
click at [306, 89] on div "Edit name more_horiz plus filter Filter" at bounding box center [304, 82] width 37 height 13
click at [300, 81] on span "Filter" at bounding box center [306, 82] width 12 height 7
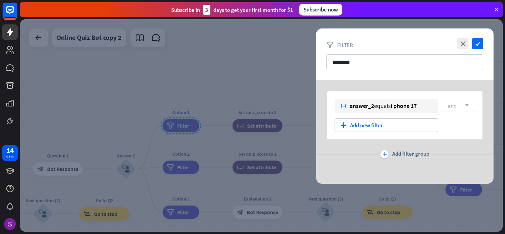
click at [266, 66] on div at bounding box center [261, 125] width 483 height 212
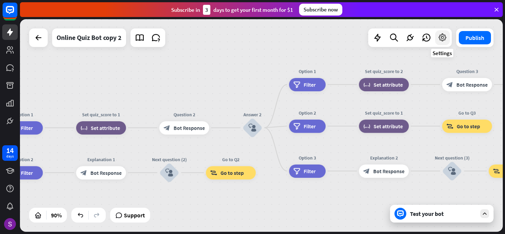
drag, startPoint x: 395, startPoint y: 60, endPoint x: 441, endPoint y: 41, distance: 50.2
click at [441, 41] on div "home_2 Start point Hello I am Chatbot of technology block_bot_response Bot Resp…" at bounding box center [261, 125] width 483 height 212
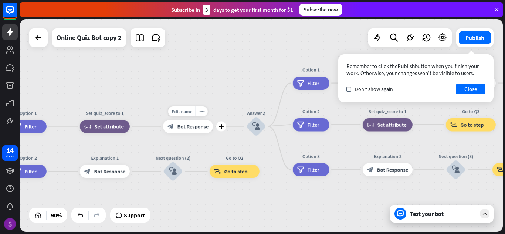
click at [203, 131] on div "block_bot_response Bot Response" at bounding box center [188, 126] width 50 height 13
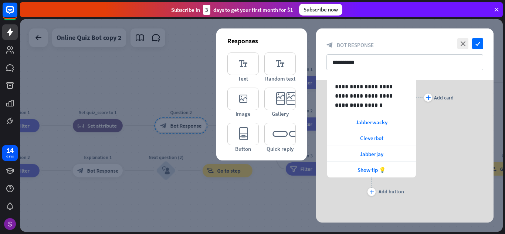
scroll to position [104, 0]
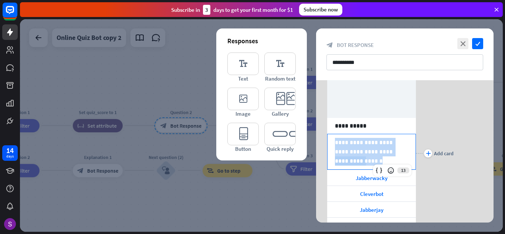
drag, startPoint x: 378, startPoint y: 108, endPoint x: 314, endPoint y: 85, distance: 68.4
click at [316, 85] on div "**********" at bounding box center [404, 154] width 177 height 214
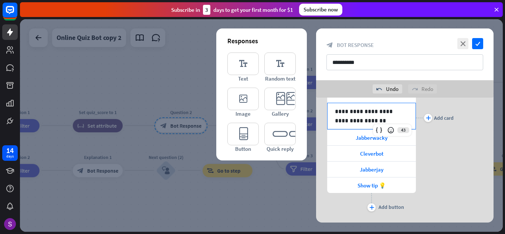
scroll to position [112, 0]
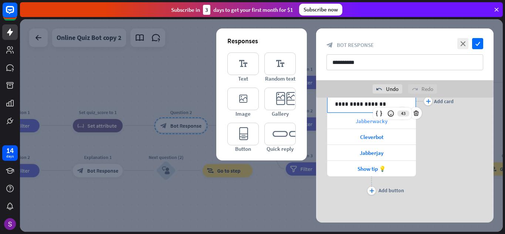
click at [352, 123] on div "Jabberwacky" at bounding box center [371, 121] width 89 height 16
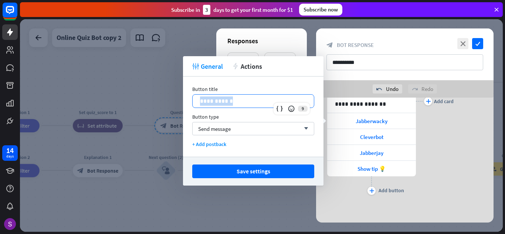
drag, startPoint x: 288, startPoint y: 103, endPoint x: 190, endPoint y: 103, distance: 97.9
click at [190, 103] on div "**********" at bounding box center [253, 116] width 140 height 80
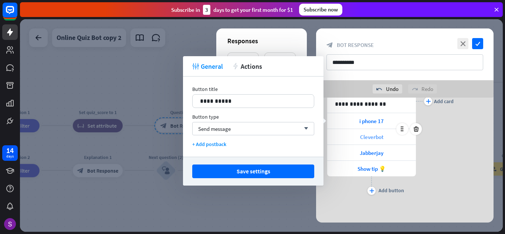
click at [357, 133] on div "Cleverbot" at bounding box center [371, 137] width 89 height 16
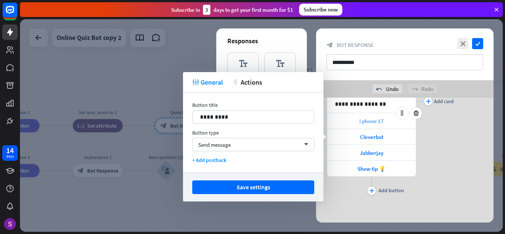
click at [375, 122] on span "i phone 17" at bounding box center [371, 121] width 24 height 7
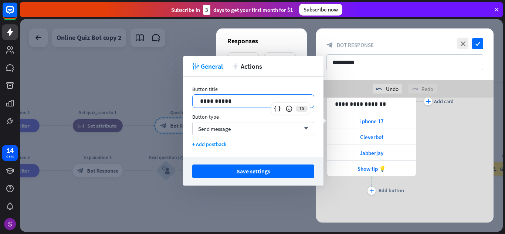
drag, startPoint x: 229, startPoint y: 101, endPoint x: 147, endPoint y: 100, distance: 81.7
click at [147, 100] on body "14 days close Product Help First steps Get started with ChatBot Help Center Fol…" at bounding box center [252, 117] width 505 height 234
drag, startPoint x: 229, startPoint y: 102, endPoint x: 186, endPoint y: 98, distance: 43.4
click at [186, 98] on div "**********" at bounding box center [253, 116] width 140 height 80
copy p "**********"
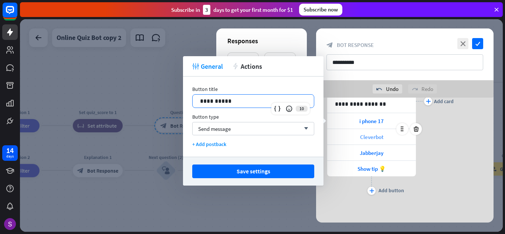
drag, startPoint x: 377, startPoint y: 138, endPoint x: 373, endPoint y: 138, distance: 4.1
click at [377, 138] on span "Cleverbot" at bounding box center [371, 136] width 23 height 7
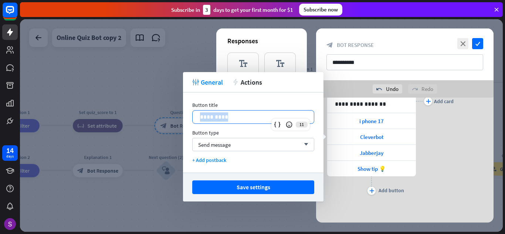
drag, startPoint x: 279, startPoint y: 118, endPoint x: 200, endPoint y: 117, distance: 79.8
click at [200, 117] on div "*********" at bounding box center [253, 116] width 121 height 13
paste div
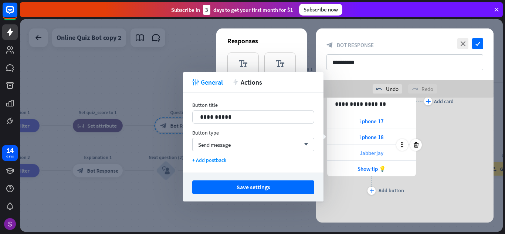
click at [380, 153] on span "Jabberjay" at bounding box center [372, 152] width 24 height 7
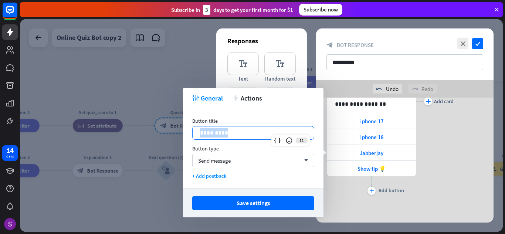
drag, startPoint x: 277, startPoint y: 134, endPoint x: 188, endPoint y: 137, distance: 88.7
click at [187, 137] on div "Button title 11 ********* Button type Send message arrow_down + Add postback" at bounding box center [253, 148] width 140 height 80
paste div
click at [436, 179] on div "plus Add card" at bounding box center [435, 101] width 38 height 191
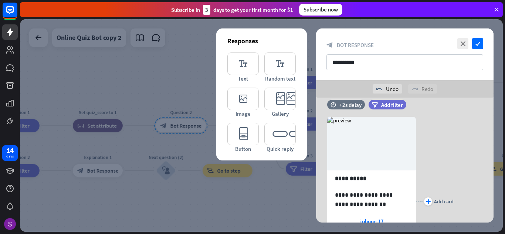
scroll to position [1, 0]
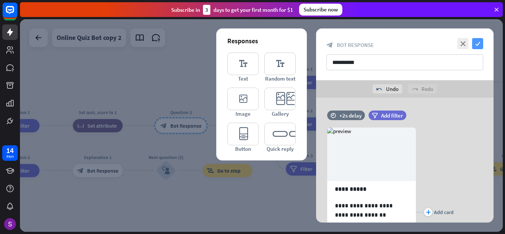
click at [481, 41] on icon "check" at bounding box center [477, 43] width 11 height 11
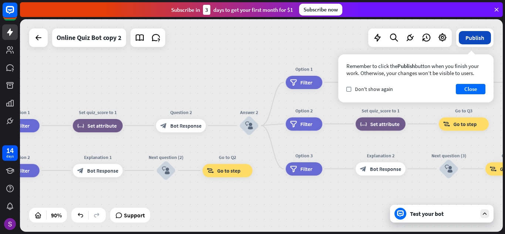
click at [467, 41] on button "Publish" at bounding box center [475, 37] width 32 height 13
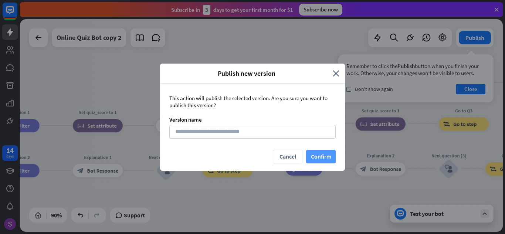
click at [323, 157] on button "Confirm" at bounding box center [321, 157] width 30 height 14
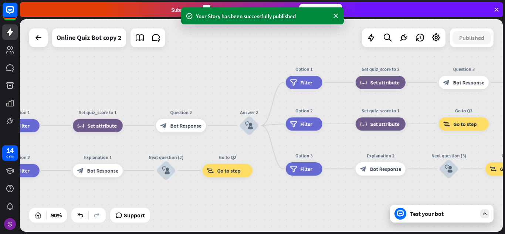
click at [254, 23] on div "Your Story has been successfully published" at bounding box center [262, 15] width 163 height 17
click at [7, 49] on icon at bounding box center [9, 49] width 7 height 7
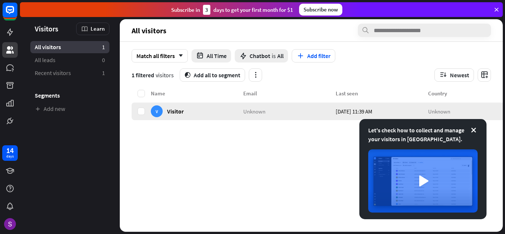
click at [251, 111] on span "Unknown" at bounding box center [254, 111] width 22 height 7
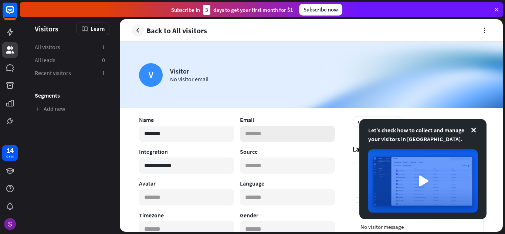
scroll to position [37, 0]
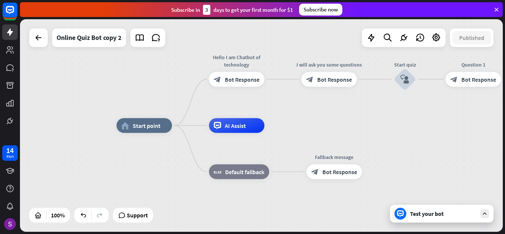
click at [440, 214] on div "Test your bot" at bounding box center [443, 213] width 67 height 7
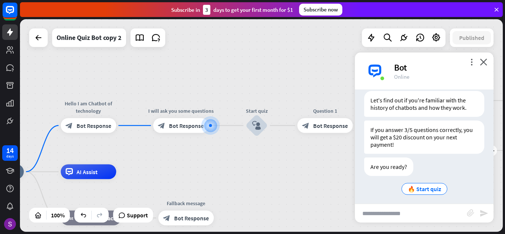
scroll to position [138, 0]
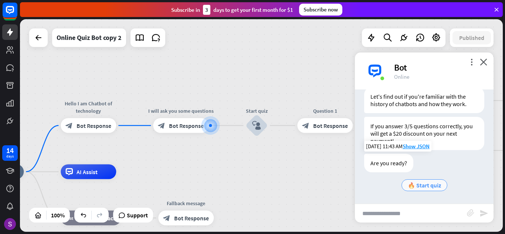
click at [419, 181] on div "🔥 Start quiz" at bounding box center [424, 185] width 46 height 12
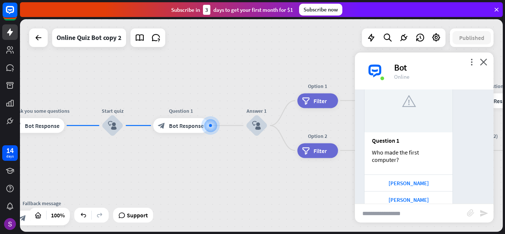
scroll to position [300, 0]
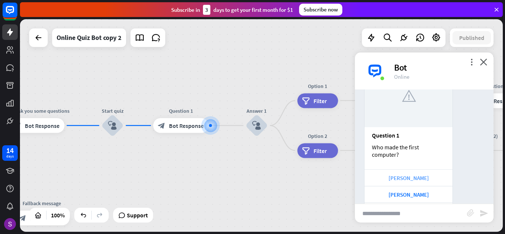
click at [428, 180] on div "[PERSON_NAME]" at bounding box center [408, 177] width 81 height 7
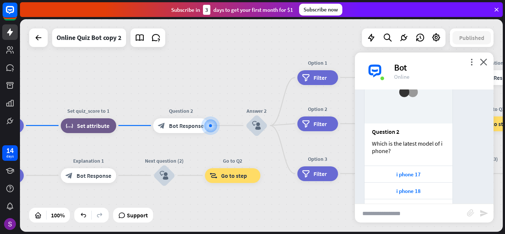
scroll to position [570, 0]
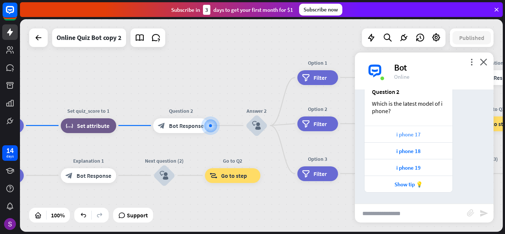
click at [436, 135] on div "i phone 17" at bounding box center [408, 134] width 81 height 7
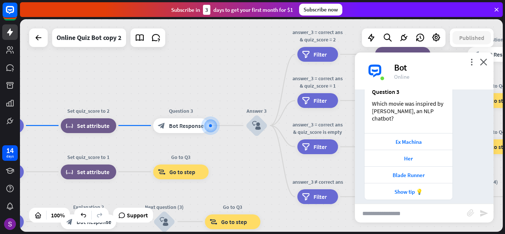
scroll to position [727, 0]
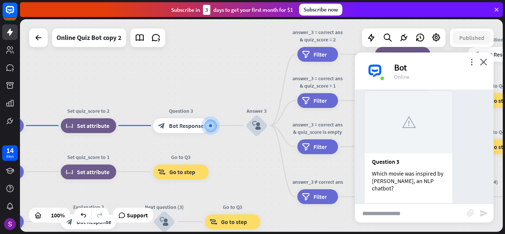
drag, startPoint x: 487, startPoint y: 182, endPoint x: 487, endPoint y: 191, distance: 9.2
click at [487, 191] on div "Question 3 Which movie was inspired by [PERSON_NAME], an NLP chatbot? Ex [GEOGR…" at bounding box center [424, 180] width 139 height 180
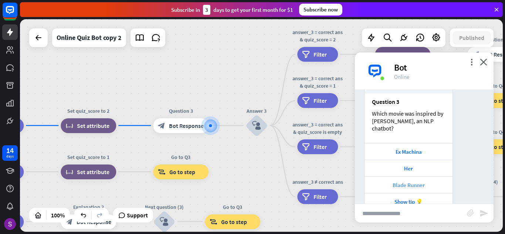
click at [397, 181] on div "Blade Runner" at bounding box center [408, 184] width 81 height 7
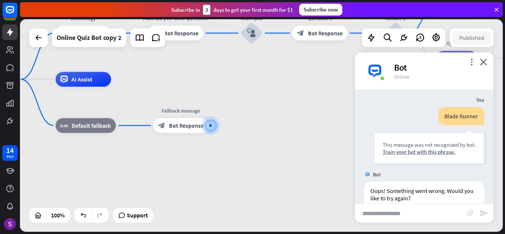
scroll to position [935, 0]
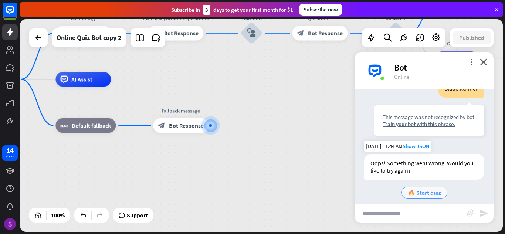
click at [418, 189] on span "🔥 Start quiz" at bounding box center [424, 192] width 33 height 7
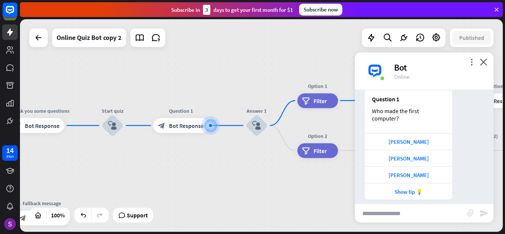
scroll to position [1141, 0]
click at [421, 138] on div "[PERSON_NAME]" at bounding box center [408, 141] width 81 height 7
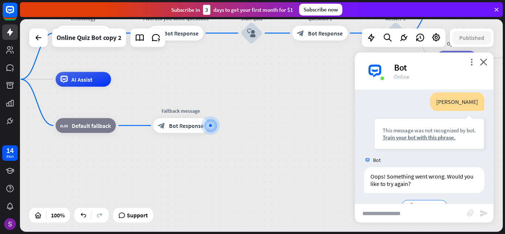
scroll to position [1279, 0]
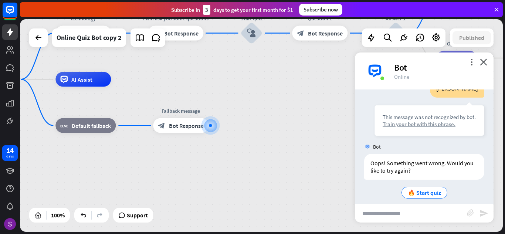
click at [431, 120] on div "Train your bot with this phrase." at bounding box center [428, 123] width 93 height 7
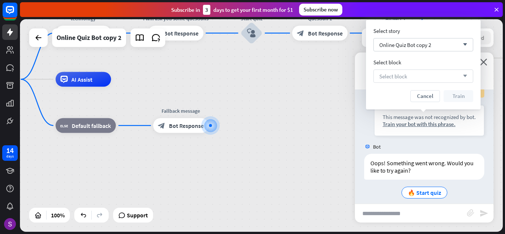
click at [428, 75] on div "Select block arrow_down" at bounding box center [423, 75] width 100 height 13
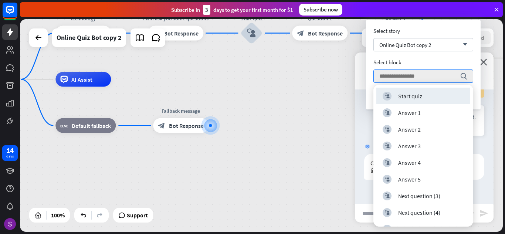
click at [480, 129] on div "[PERSON_NAME] This message was not recognized by bot. Train your bot with this …" at bounding box center [424, 109] width 139 height 61
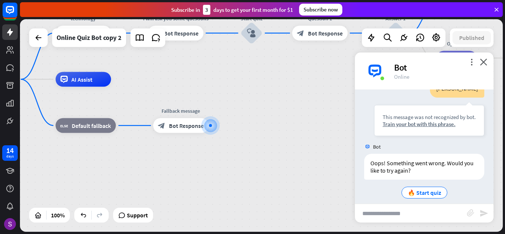
click at [487, 64] on div "more_vert close Bot Online" at bounding box center [424, 70] width 139 height 37
click at [484, 58] on icon "close" at bounding box center [483, 61] width 7 height 7
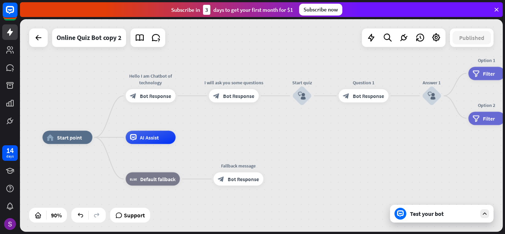
drag, startPoint x: 305, startPoint y: 139, endPoint x: 361, endPoint y: 186, distance: 73.5
click at [351, 190] on div "home_2 Start point Hello I am Chatbot of technology block_bot_response Bot Resp…" at bounding box center [259, 232] width 434 height 191
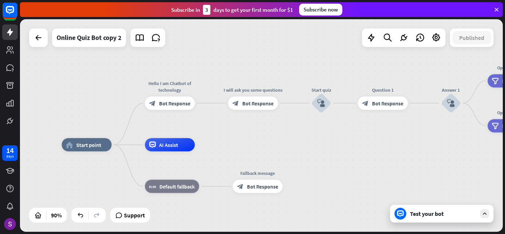
drag, startPoint x: 285, startPoint y: 153, endPoint x: 308, endPoint y: 163, distance: 25.6
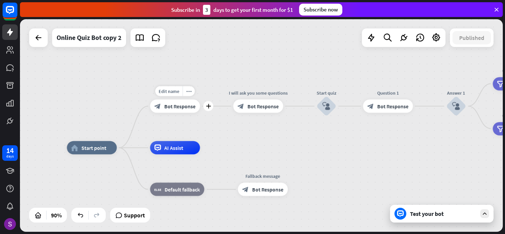
click at [188, 103] on span "Bot Response" at bounding box center [179, 106] width 31 height 7
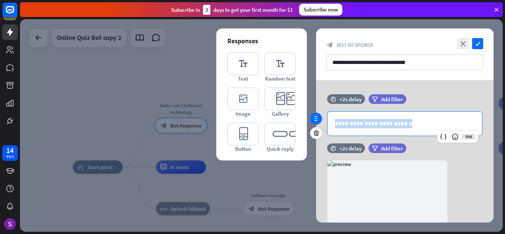
drag, startPoint x: 412, startPoint y: 125, endPoint x: 316, endPoint y: 118, distance: 96.0
click at [316, 118] on div "**********" at bounding box center [404, 118] width 177 height 49
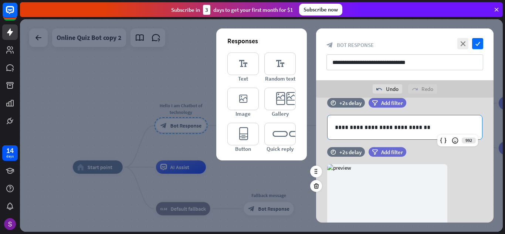
scroll to position [3, 0]
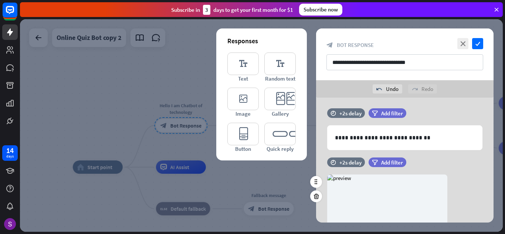
click at [415, 158] on div "filter Add filter" at bounding box center [405, 162] width 75 height 10
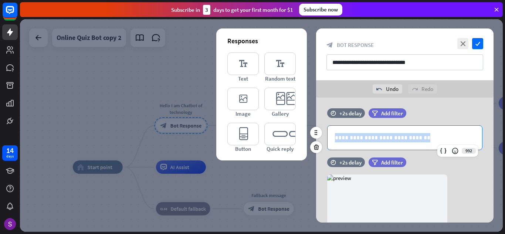
drag, startPoint x: 433, startPoint y: 135, endPoint x: 322, endPoint y: 128, distance: 111.1
click at [322, 128] on div "**********" at bounding box center [404, 137] width 177 height 25
copy p "**********"
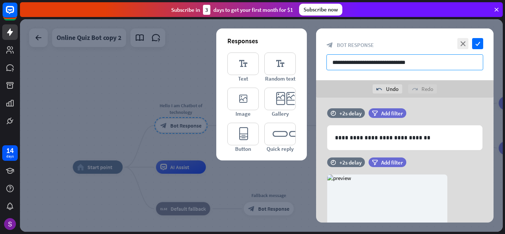
drag, startPoint x: 441, startPoint y: 67, endPoint x: 285, endPoint y: 41, distance: 158.4
click at [316, 41] on div "**********" at bounding box center [404, 125] width 177 height 194
paste input "text"
type input "**********"
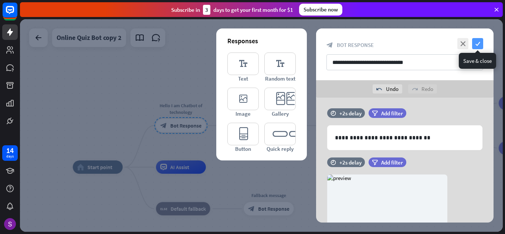
click at [482, 45] on icon "check" at bounding box center [477, 43] width 11 height 11
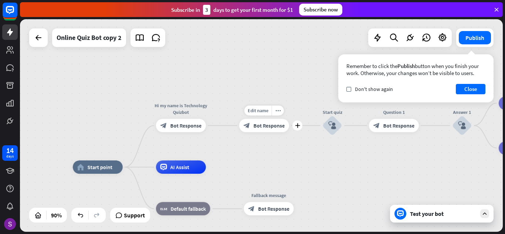
click at [272, 127] on span "Bot Response" at bounding box center [269, 125] width 31 height 7
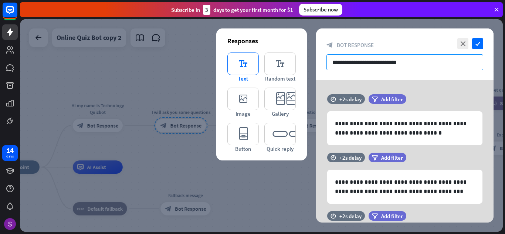
drag, startPoint x: 410, startPoint y: 65, endPoint x: 258, endPoint y: 68, distance: 152.6
click at [316, 68] on div "**********" at bounding box center [404, 125] width 177 height 194
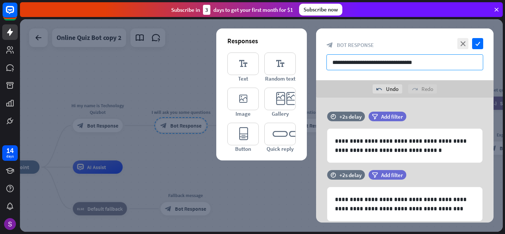
drag, startPoint x: 395, startPoint y: 65, endPoint x: 169, endPoint y: 78, distance: 226.9
click at [169, 78] on div "**********" at bounding box center [261, 125] width 483 height 212
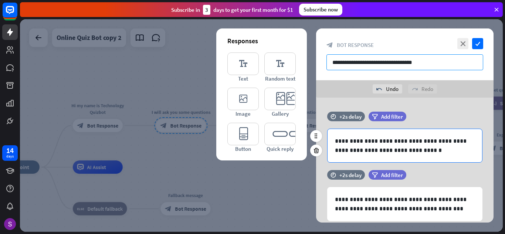
type input "**********"
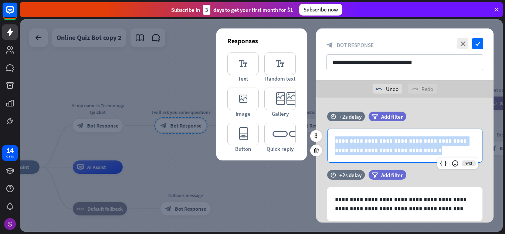
drag, startPoint x: 413, startPoint y: 150, endPoint x: 330, endPoint y: 132, distance: 85.4
click at [330, 132] on div "**********" at bounding box center [404, 145] width 154 height 33
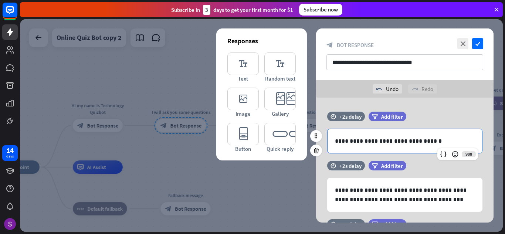
scroll to position [37, 0]
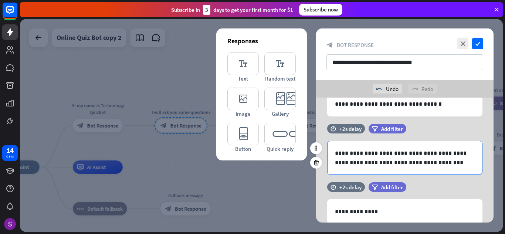
click at [426, 167] on div "**********" at bounding box center [404, 157] width 154 height 33
drag, startPoint x: 423, startPoint y: 162, endPoint x: 487, endPoint y: 163, distance: 64.7
click at [491, 163] on div "**********" at bounding box center [404, 158] width 177 height 34
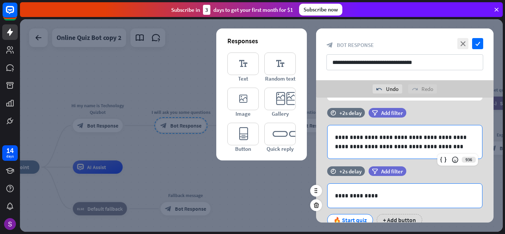
scroll to position [74, 0]
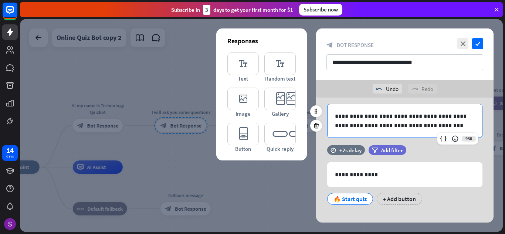
click at [470, 115] on p "**********" at bounding box center [405, 121] width 140 height 18
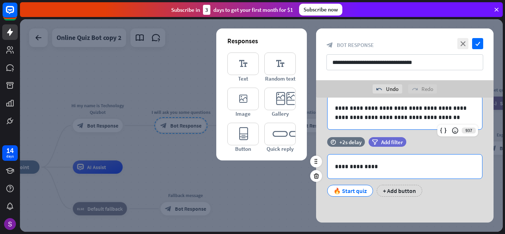
click at [387, 169] on p "**********" at bounding box center [405, 166] width 140 height 9
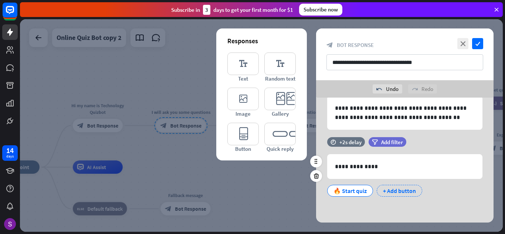
click at [398, 190] on div "+ Add button" at bounding box center [399, 191] width 45 height 12
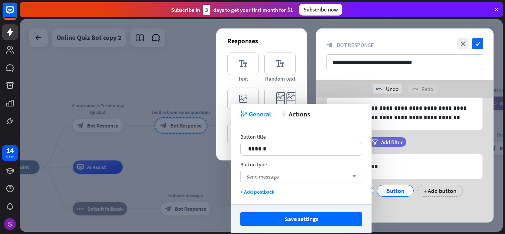
click at [320, 172] on div "Send message arrow_down" at bounding box center [301, 176] width 122 height 13
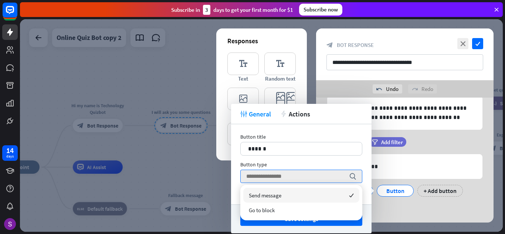
click at [405, 212] on div "**********" at bounding box center [404, 119] width 177 height 207
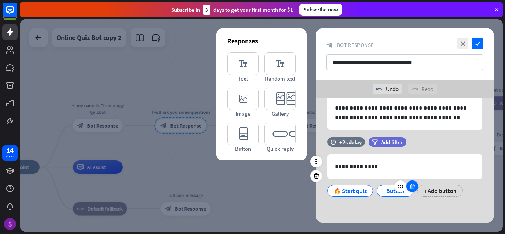
click at [415, 190] on div at bounding box center [412, 186] width 12 height 12
click at [341, 191] on div "🔥 Start quiz" at bounding box center [349, 190] width 33 height 11
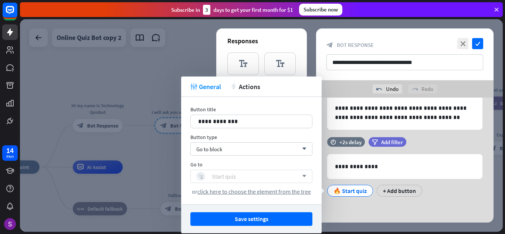
click at [239, 174] on div "block_user_input Start quiz" at bounding box center [247, 176] width 102 height 9
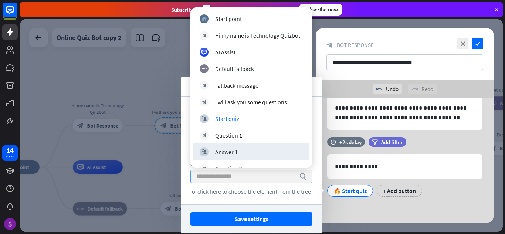
click at [357, 211] on div "**********" at bounding box center [404, 119] width 177 height 207
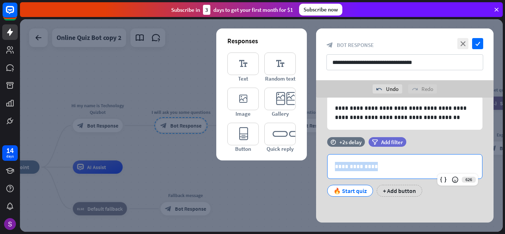
drag, startPoint x: 396, startPoint y: 171, endPoint x: 269, endPoint y: 170, distance: 127.5
click at [269, 170] on div "**********" at bounding box center [261, 125] width 483 height 212
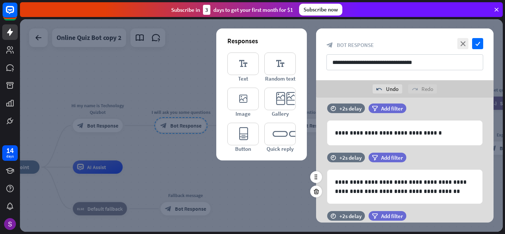
scroll to position [0, 0]
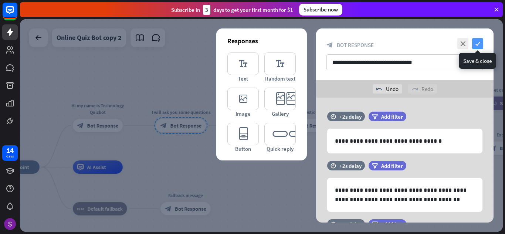
click at [476, 42] on icon "check" at bounding box center [477, 43] width 11 height 11
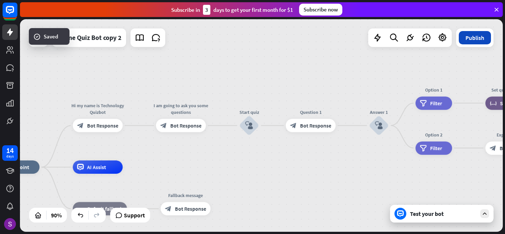
click at [487, 37] on button "Publish" at bounding box center [475, 37] width 32 height 13
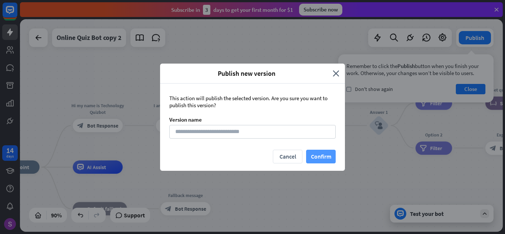
click at [310, 157] on button "Confirm" at bounding box center [321, 157] width 30 height 14
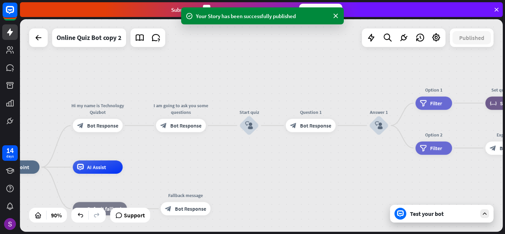
click at [496, 8] on icon at bounding box center [496, 9] width 7 height 7
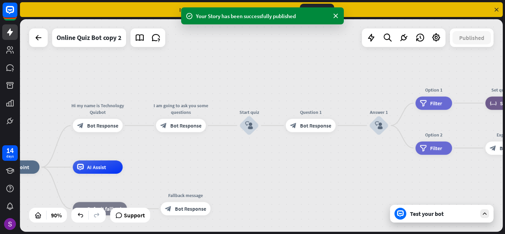
drag, startPoint x: 337, startPoint y: 17, endPoint x: 325, endPoint y: 20, distance: 12.1
click at [337, 17] on icon at bounding box center [335, 16] width 7 height 8
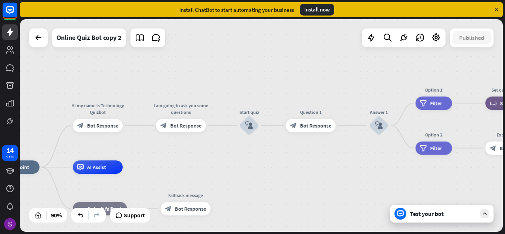
drag, startPoint x: 316, startPoint y: 180, endPoint x: 316, endPoint y: 173, distance: 6.3
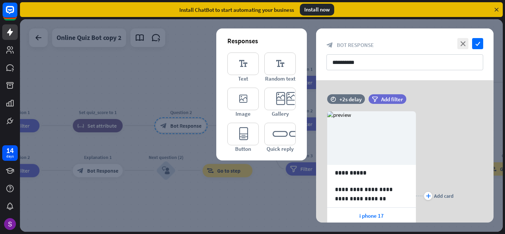
click at [77, 57] on div at bounding box center [261, 125] width 483 height 212
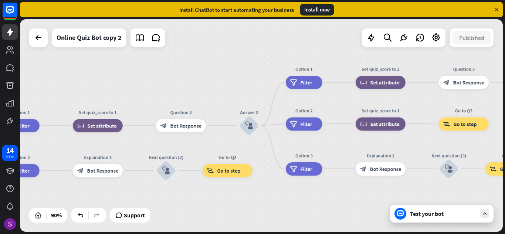
click at [496, 9] on icon at bounding box center [496, 9] width 7 height 7
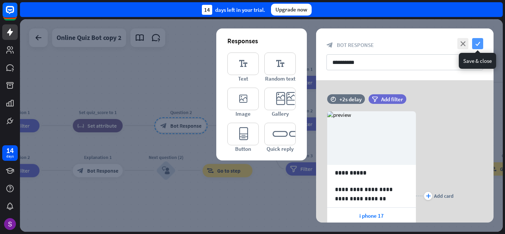
click at [474, 44] on icon "check" at bounding box center [477, 43] width 11 height 11
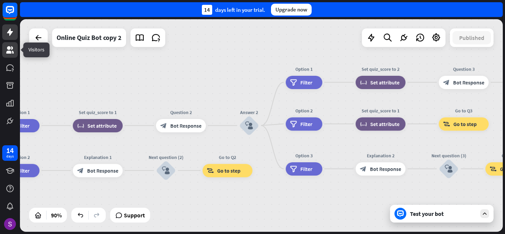
click at [8, 47] on icon at bounding box center [9, 49] width 7 height 7
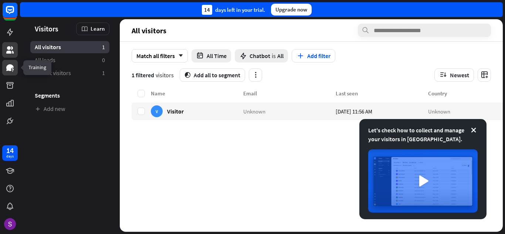
click at [12, 63] on link at bounding box center [10, 68] width 16 height 16
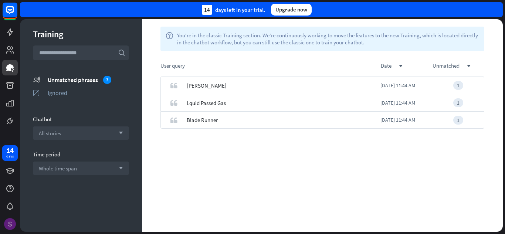
click at [4, 222] on div at bounding box center [10, 224] width 16 height 16
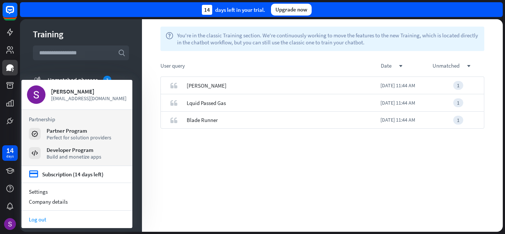
click at [26, 216] on link "Log out" at bounding box center [76, 219] width 111 height 10
